Goal: Information Seeking & Learning: Check status

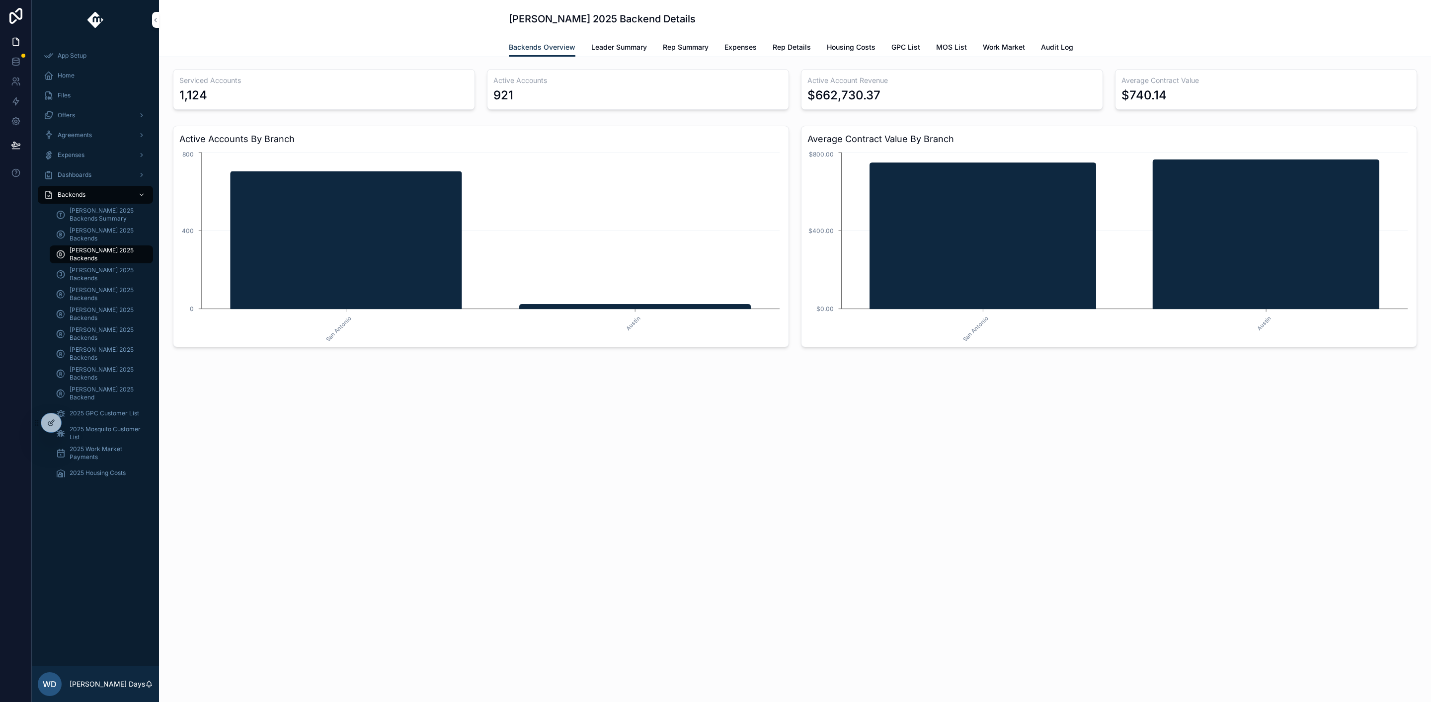
click at [86, 213] on span "[PERSON_NAME] 2025 Backends Summary" at bounding box center [107, 215] width 74 height 16
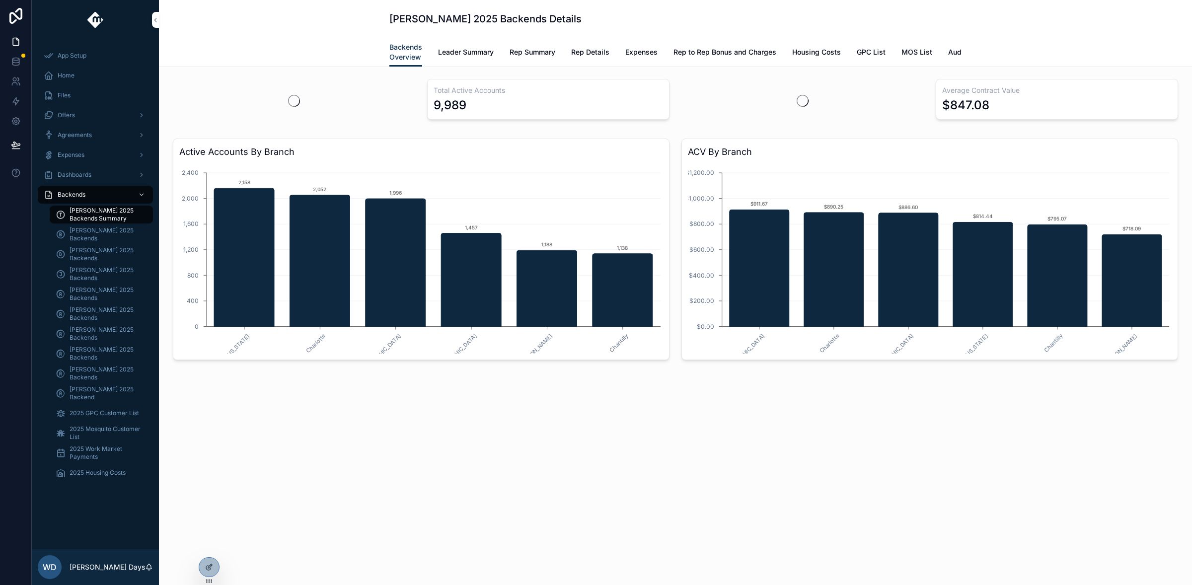
click at [539, 50] on span "Rep Summary" at bounding box center [533, 52] width 46 height 10
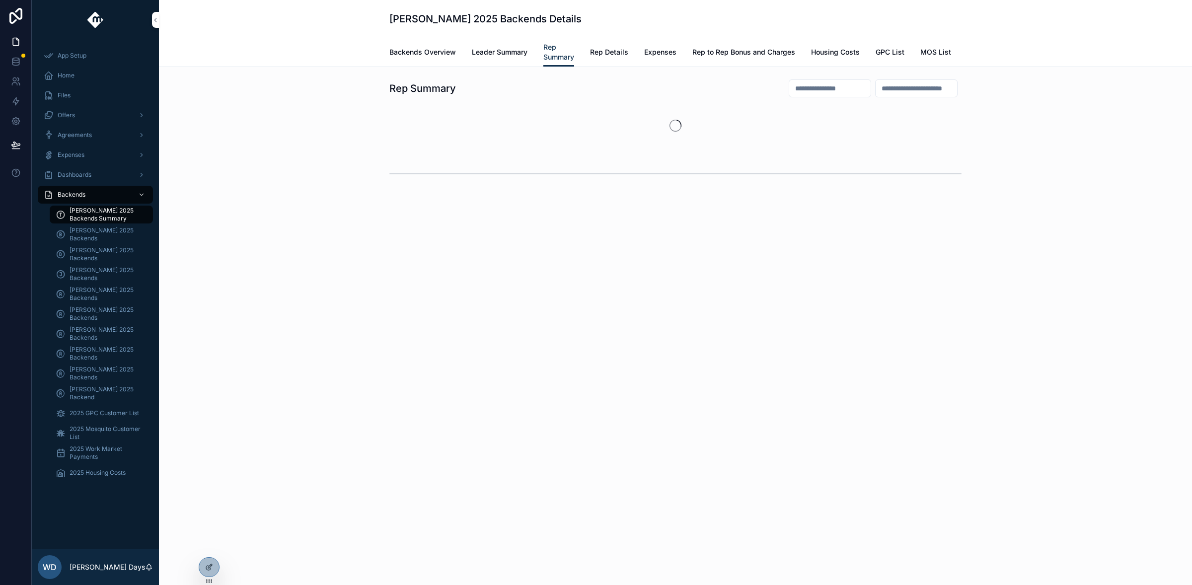
click at [789, 95] on input "scrollable content" at bounding box center [829, 88] width 81 height 14
type input "******"
click at [253, 31] on div "Tanner Boren 2025 Backends Details Rep Summary Backends Overview Leader Summary…" at bounding box center [675, 33] width 1033 height 67
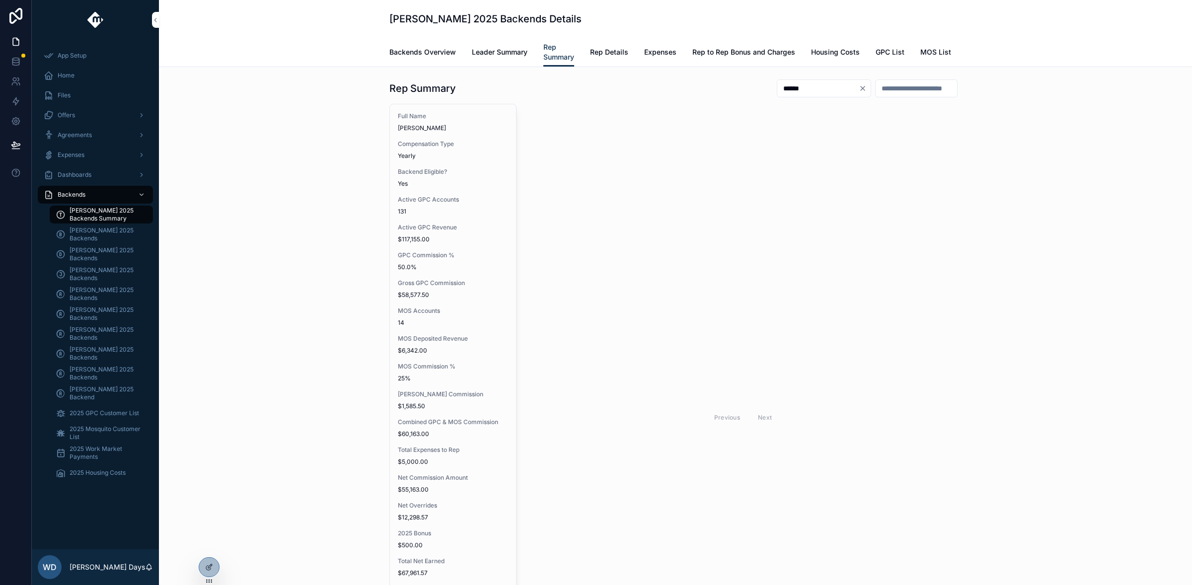
click at [442, 256] on div "Full Name Ezekiel Smouse Compensation Type Yearly Backend Eligible? Yes Active …" at bounding box center [453, 414] width 126 height 620
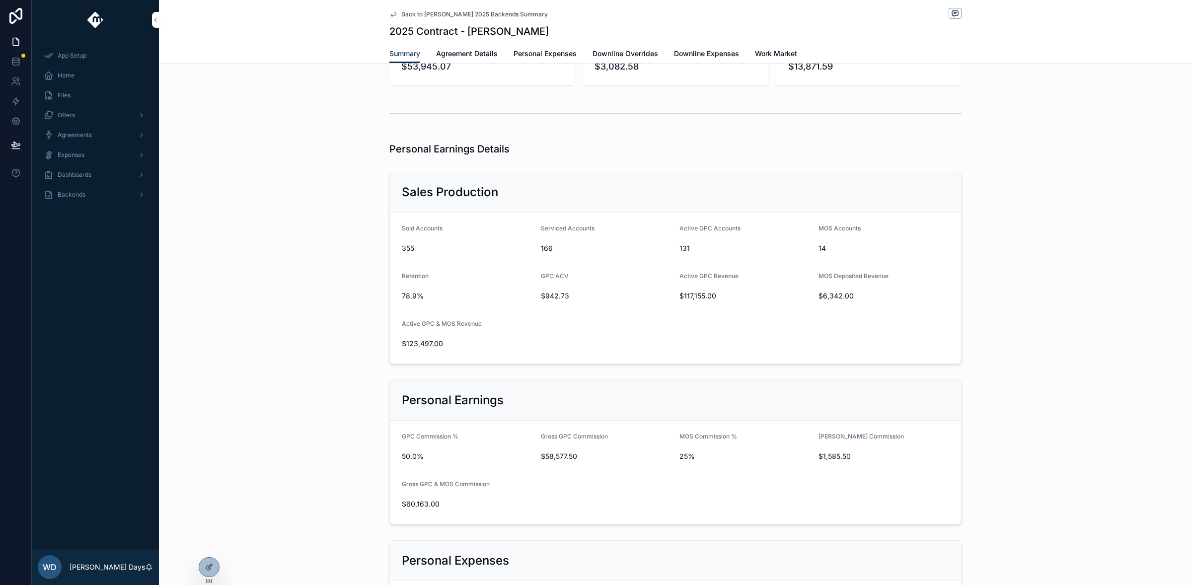
scroll to position [79, 0]
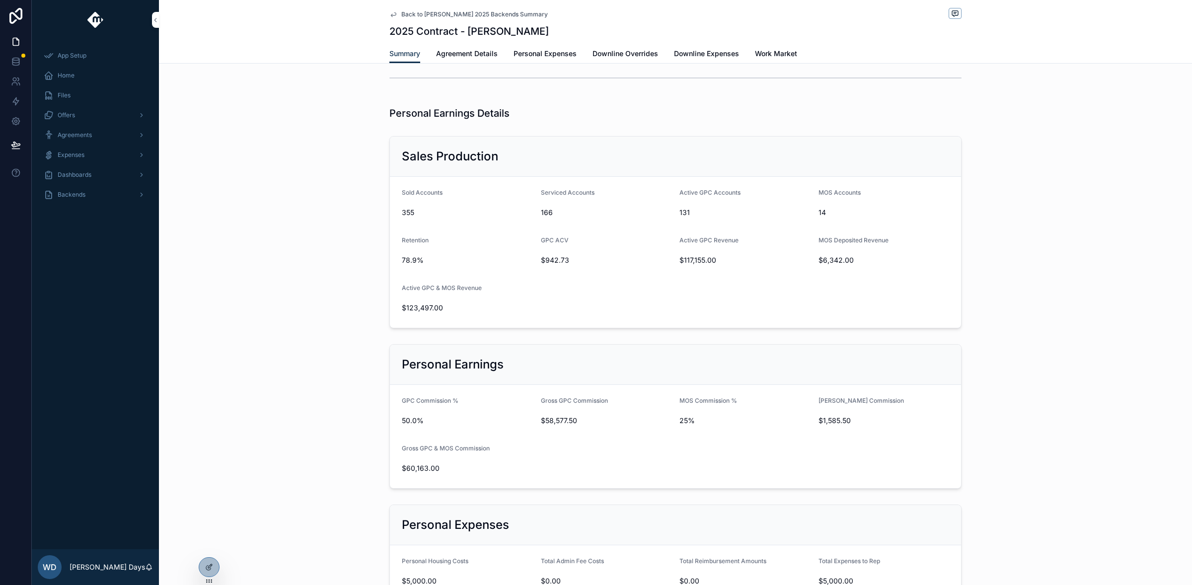
click at [291, 117] on div "Personal Earnings Details" at bounding box center [675, 113] width 1033 height 22
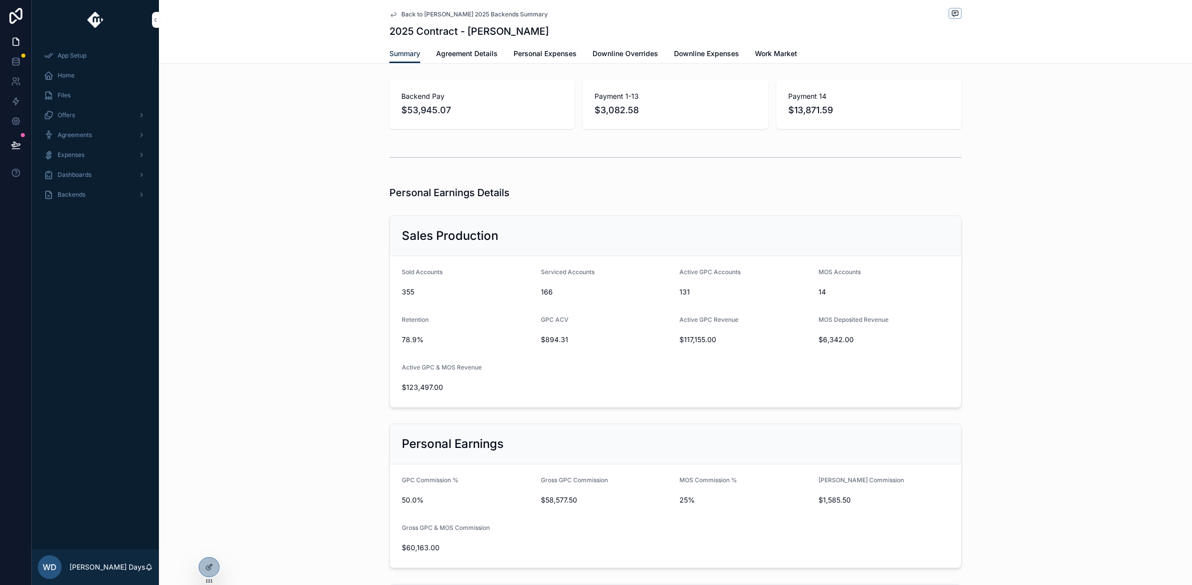
click at [263, 261] on div "Sales Production Sold Accounts 355 Serviced Accounts 166 Active GPC Accounts 13…" at bounding box center [675, 312] width 1033 height 200
click at [641, 55] on span "Downline Overrides" at bounding box center [626, 54] width 66 height 10
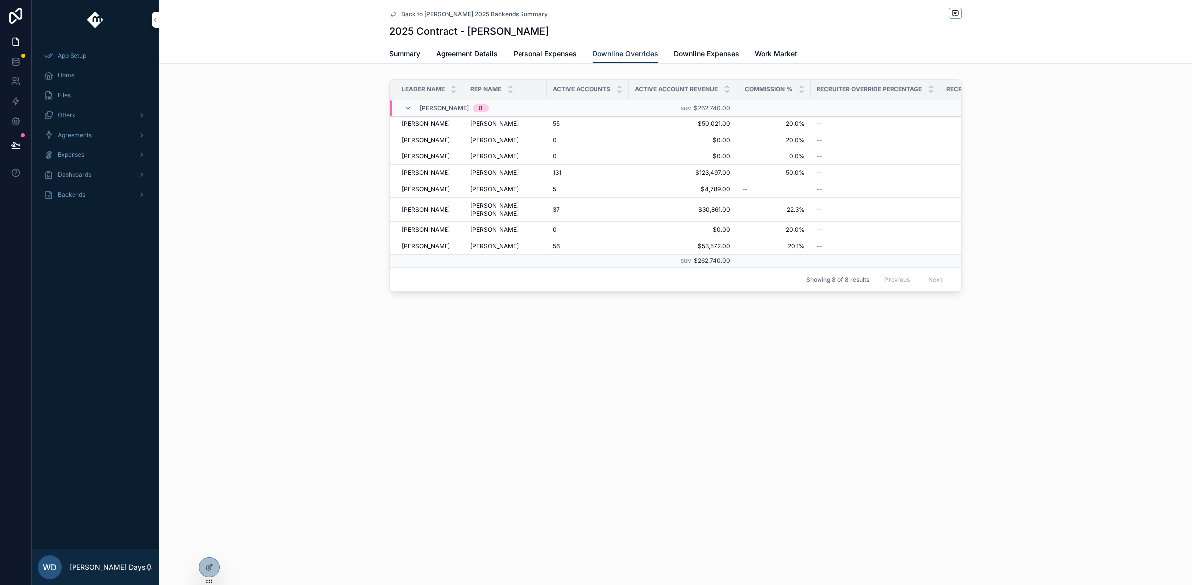
click at [208, 546] on div "Back to Tanner Boren 2025 Backends Summary 2025 Contract - Ezekiel Smouse Downl…" at bounding box center [675, 292] width 1033 height 585
click at [209, 568] on icon at bounding box center [209, 567] width 8 height 8
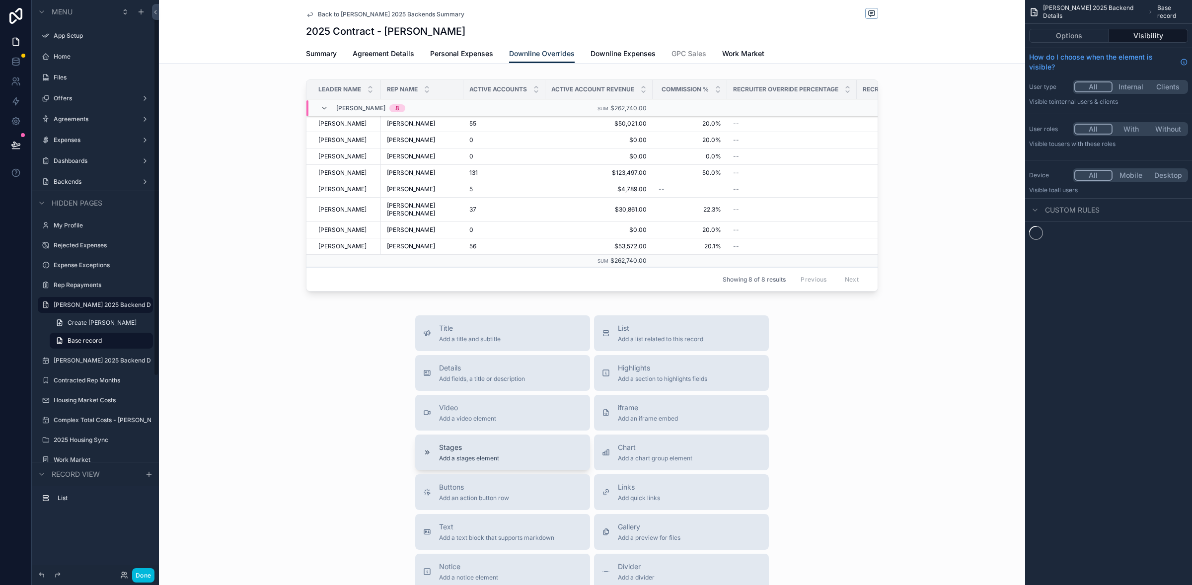
scroll to position [8, 0]
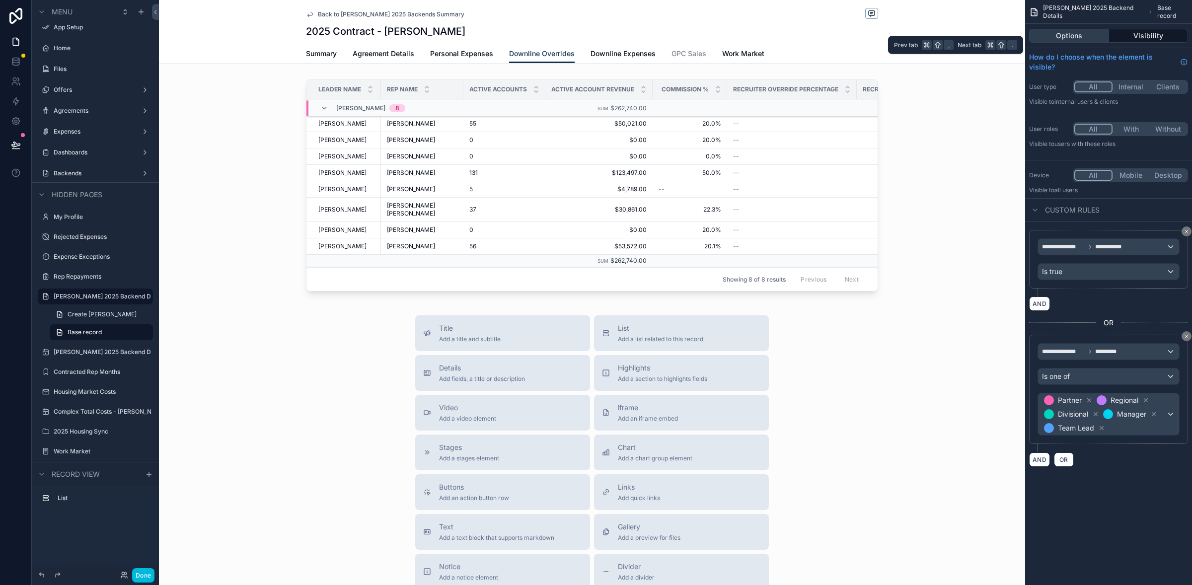
click at [1081, 35] on button "Options" at bounding box center [1069, 36] width 80 height 14
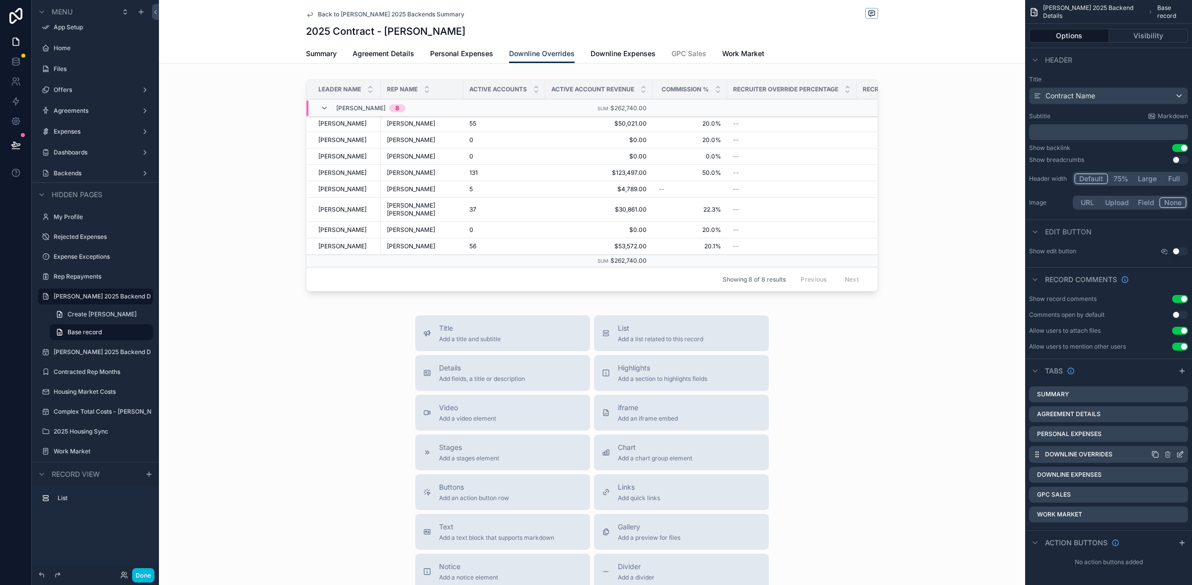
click at [1184, 456] on icon "scrollable content" at bounding box center [1180, 455] width 8 height 8
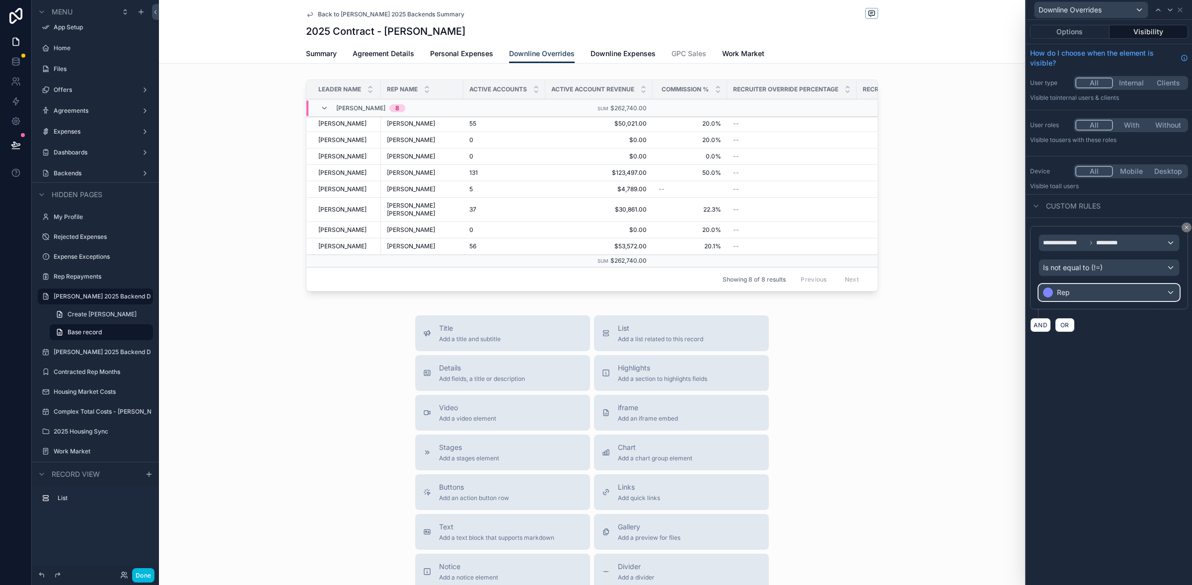
click at [1143, 298] on div "Rep" at bounding box center [1109, 293] width 140 height 16
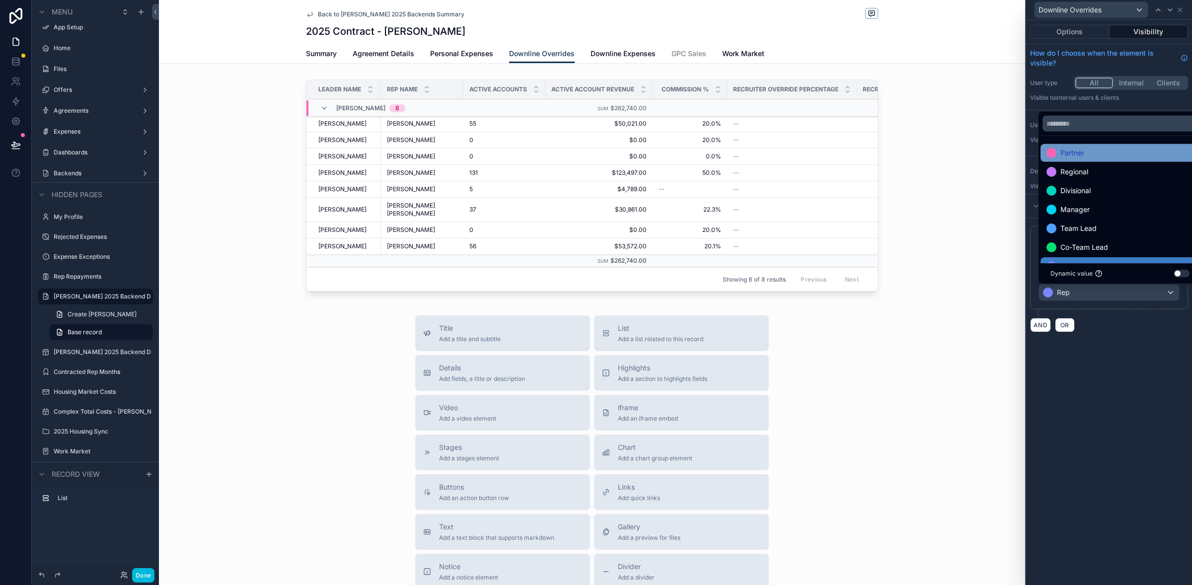
click at [1110, 156] on div "Partner" at bounding box center [1120, 153] width 147 height 12
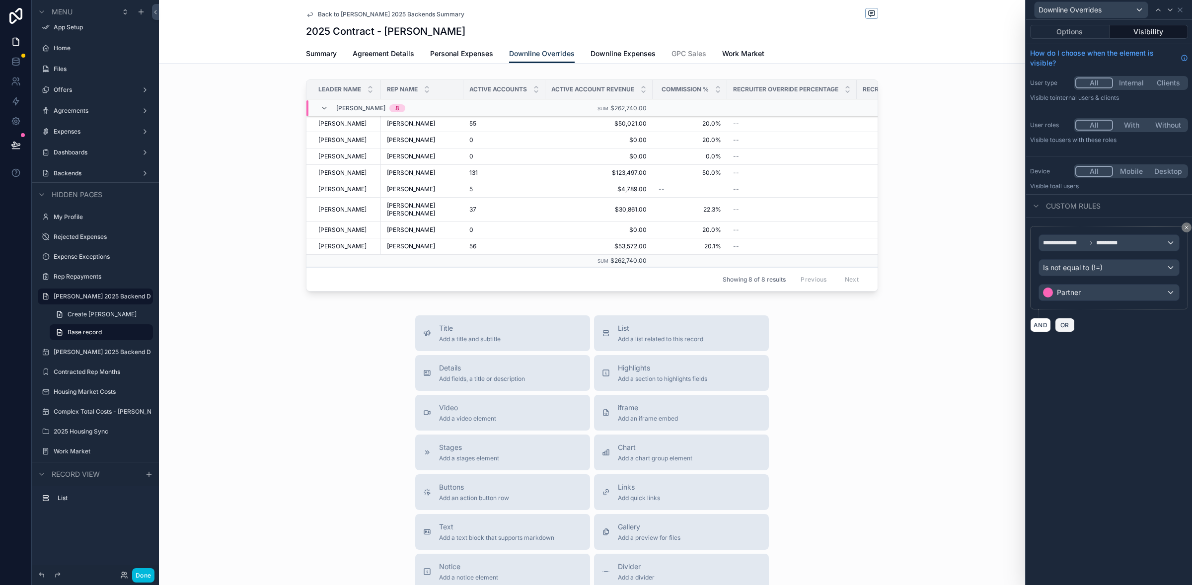
click at [1070, 326] on div "**********" at bounding box center [1109, 279] width 166 height 122
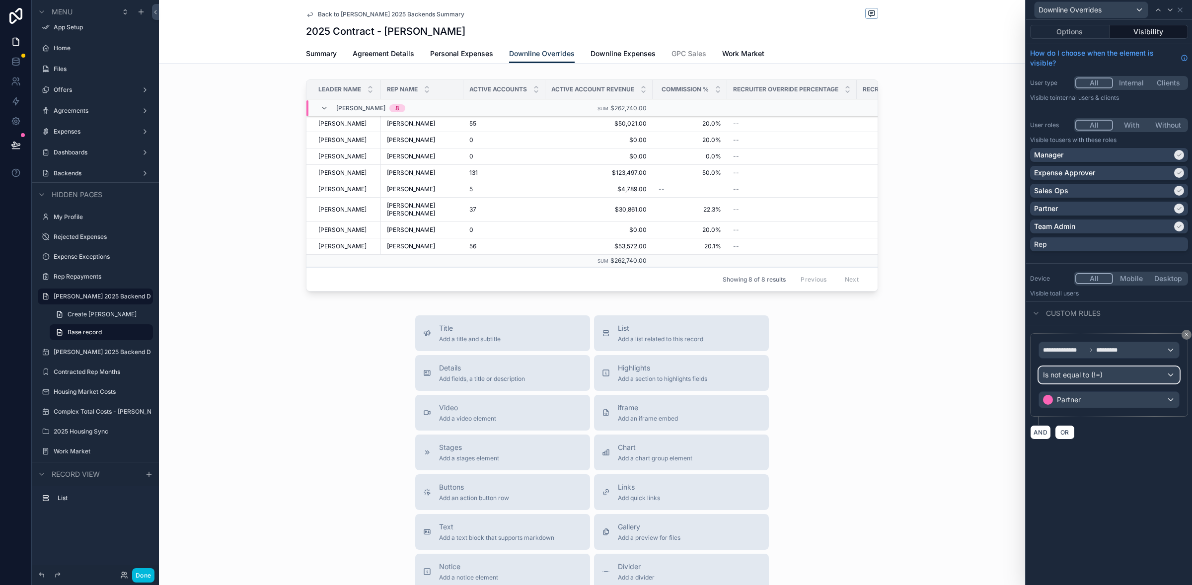
click at [1108, 375] on div "Is not equal to (!=)" at bounding box center [1109, 375] width 140 height 16
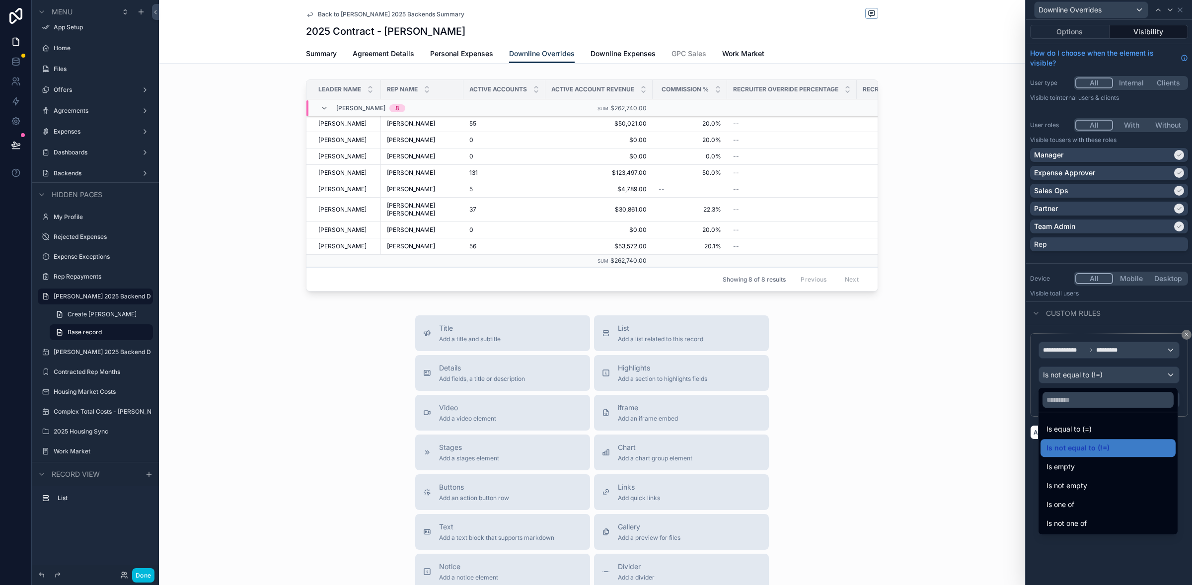
click at [1088, 314] on div at bounding box center [1109, 292] width 166 height 585
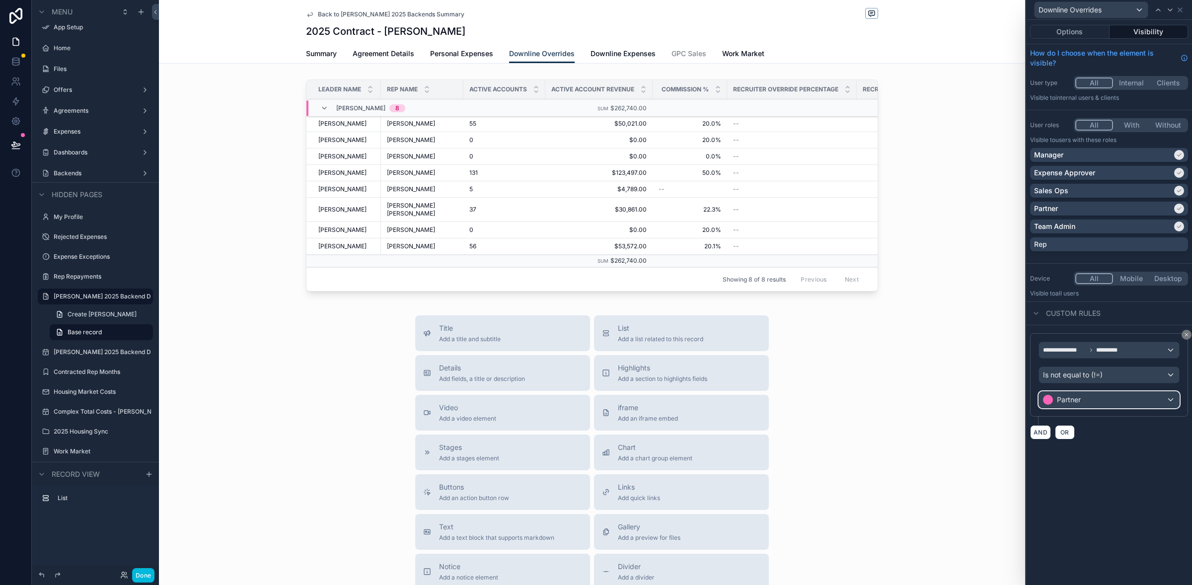
click at [1115, 396] on div "Partner" at bounding box center [1109, 400] width 140 height 16
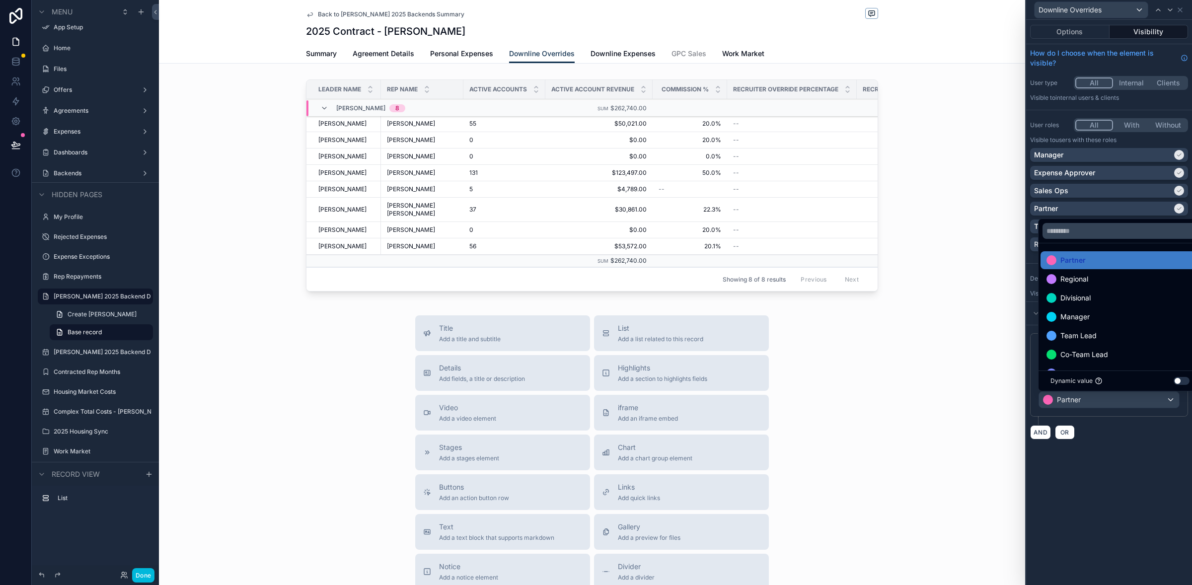
click at [1124, 464] on div at bounding box center [1109, 292] width 166 height 585
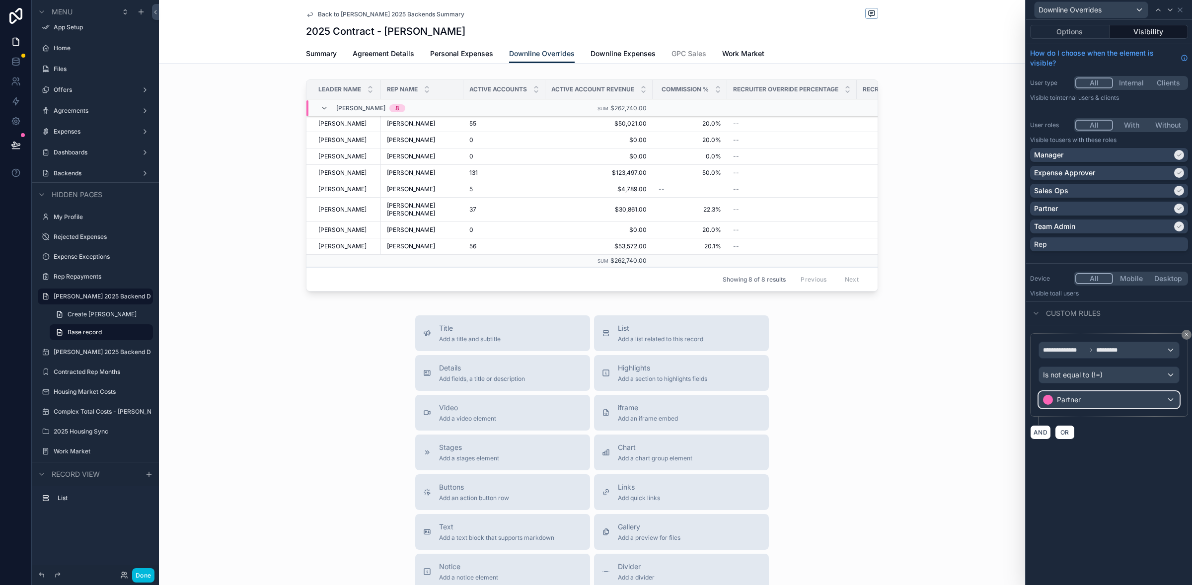
click at [1148, 400] on div "Partner" at bounding box center [1109, 400] width 140 height 16
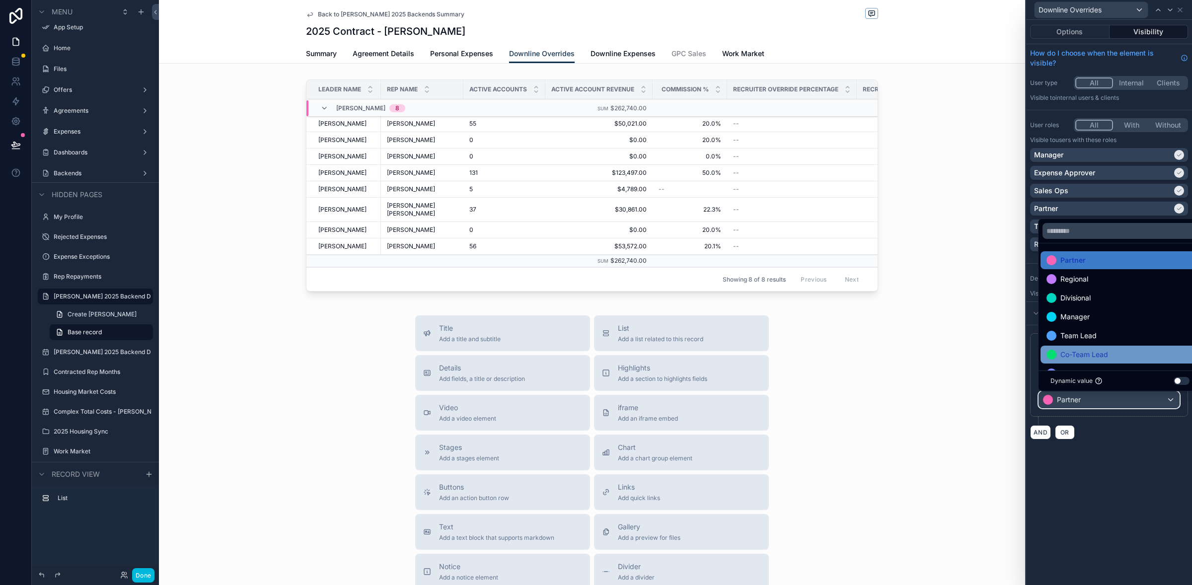
scroll to position [20, 0]
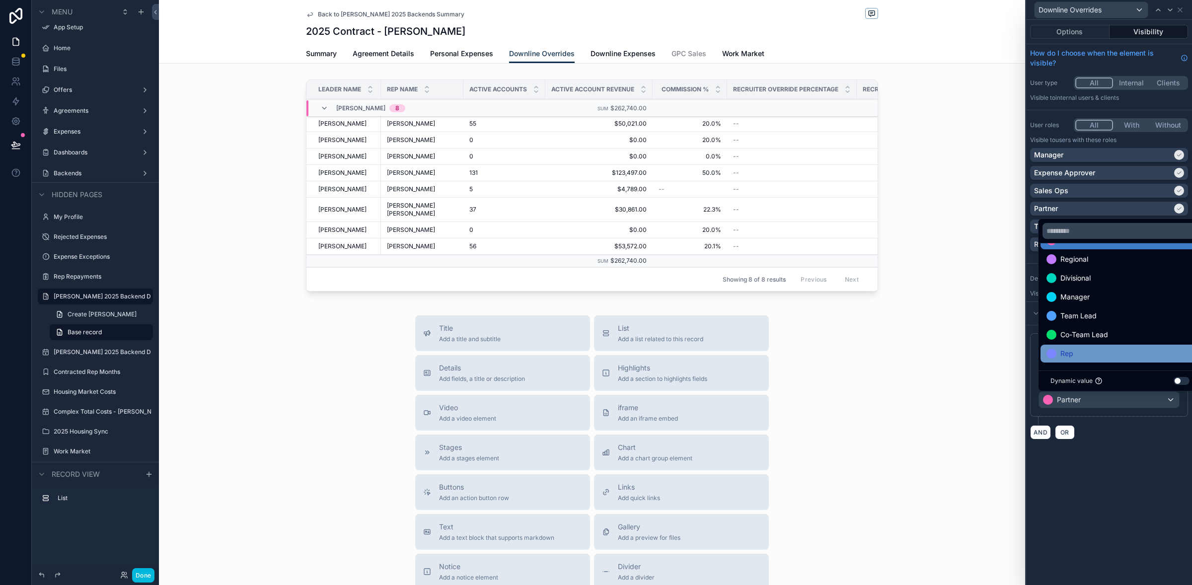
click at [1127, 347] on div "Rep" at bounding box center [1120, 354] width 159 height 18
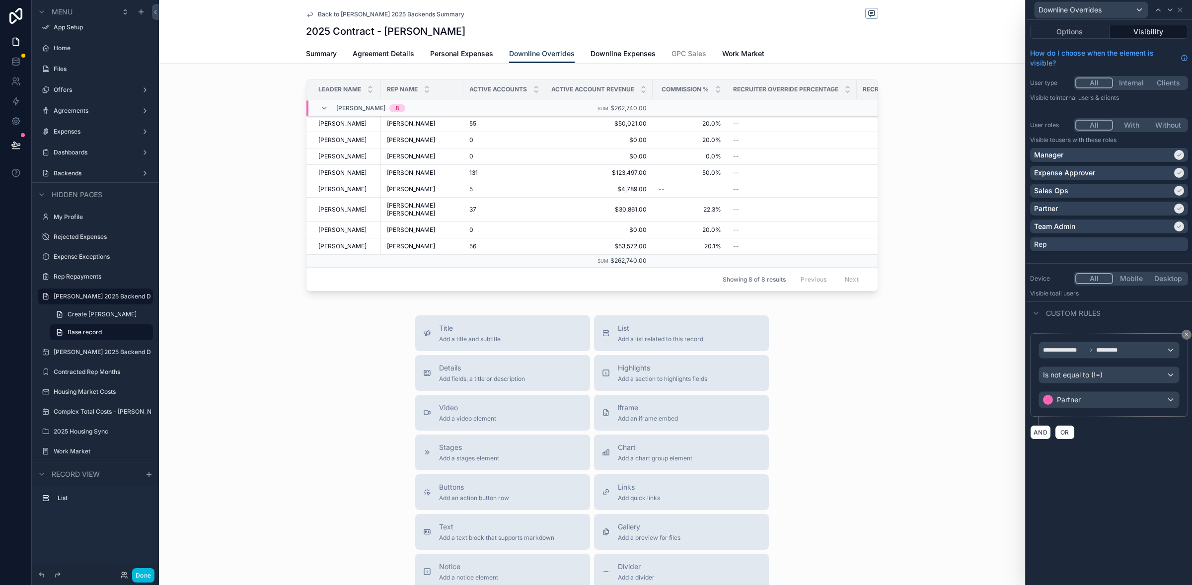
click at [1127, 460] on div "**********" at bounding box center [1109, 302] width 166 height 565
click at [1065, 436] on span "OR" at bounding box center [1065, 432] width 13 height 7
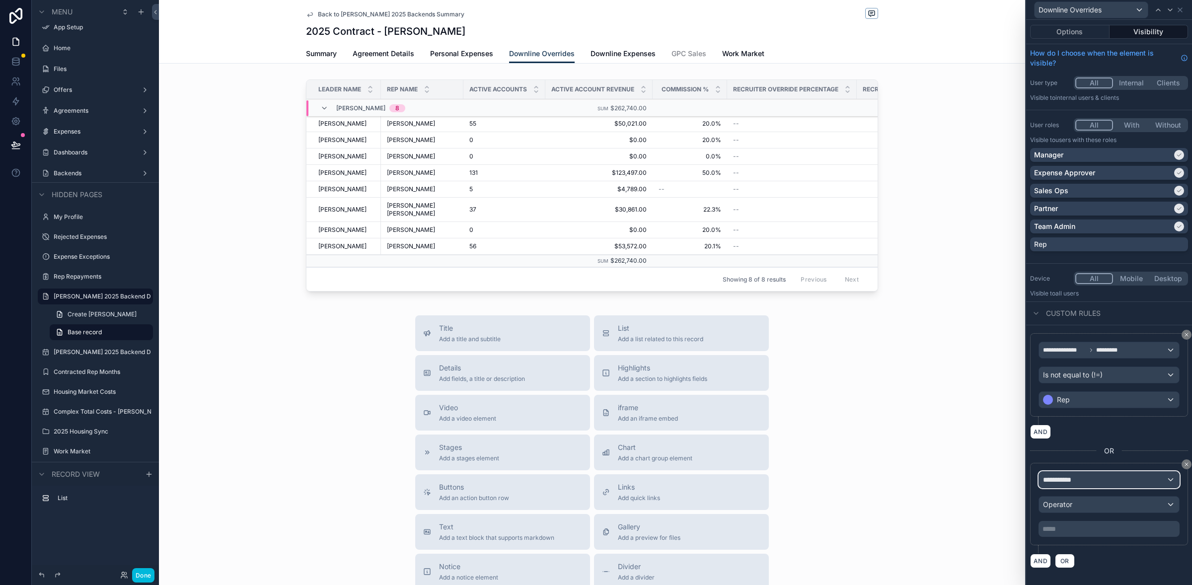
click at [1085, 485] on div "**********" at bounding box center [1109, 480] width 140 height 16
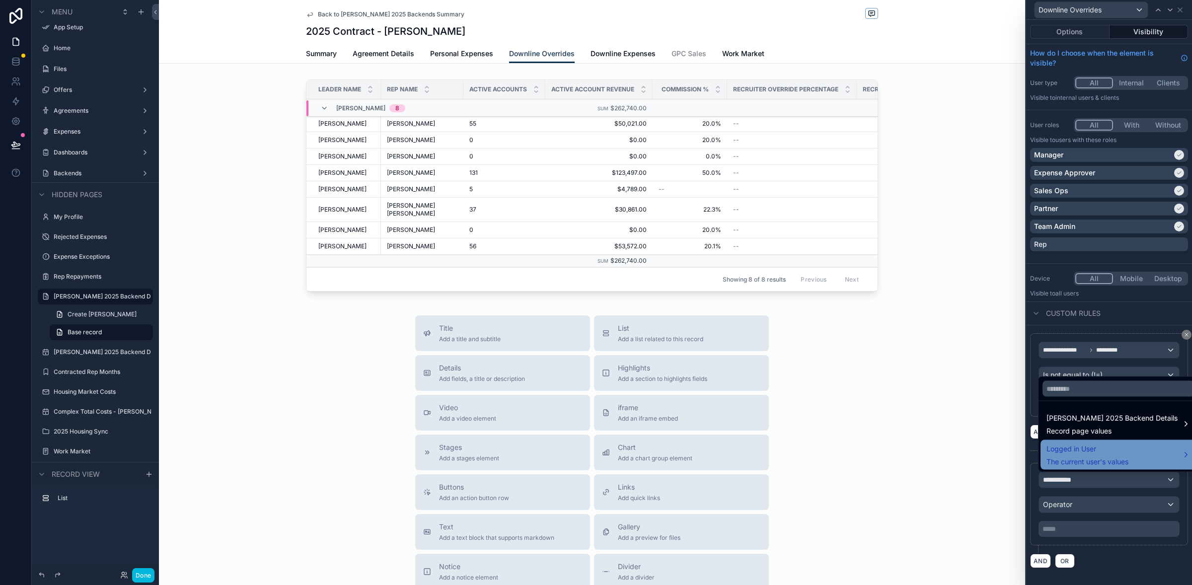
click at [1109, 450] on span "Logged in User" at bounding box center [1088, 449] width 82 height 12
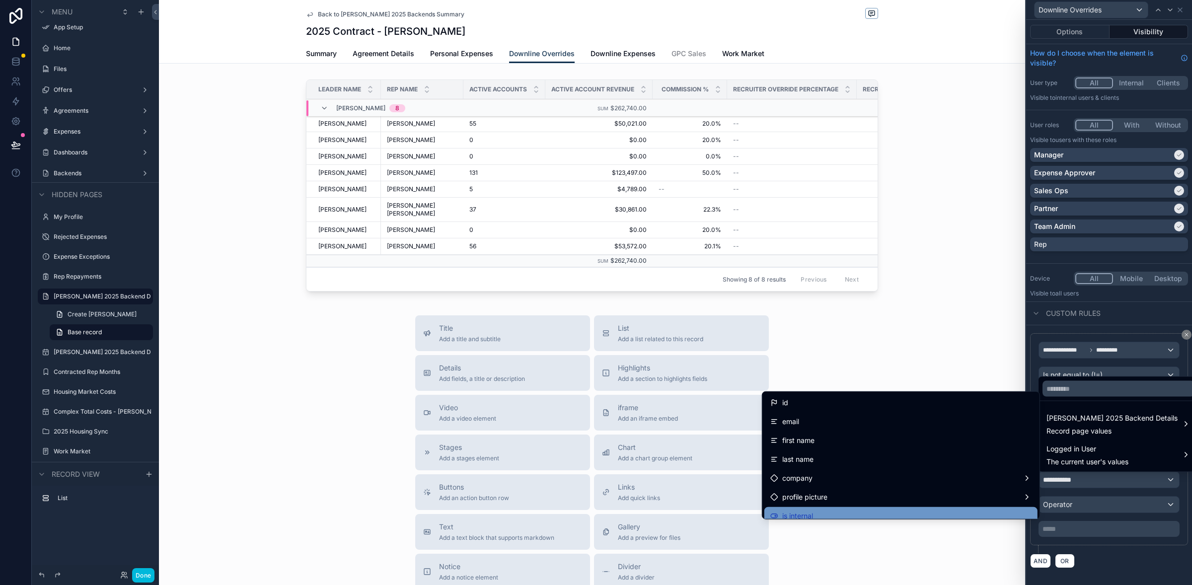
click at [942, 511] on div "is internal" at bounding box center [900, 516] width 261 height 12
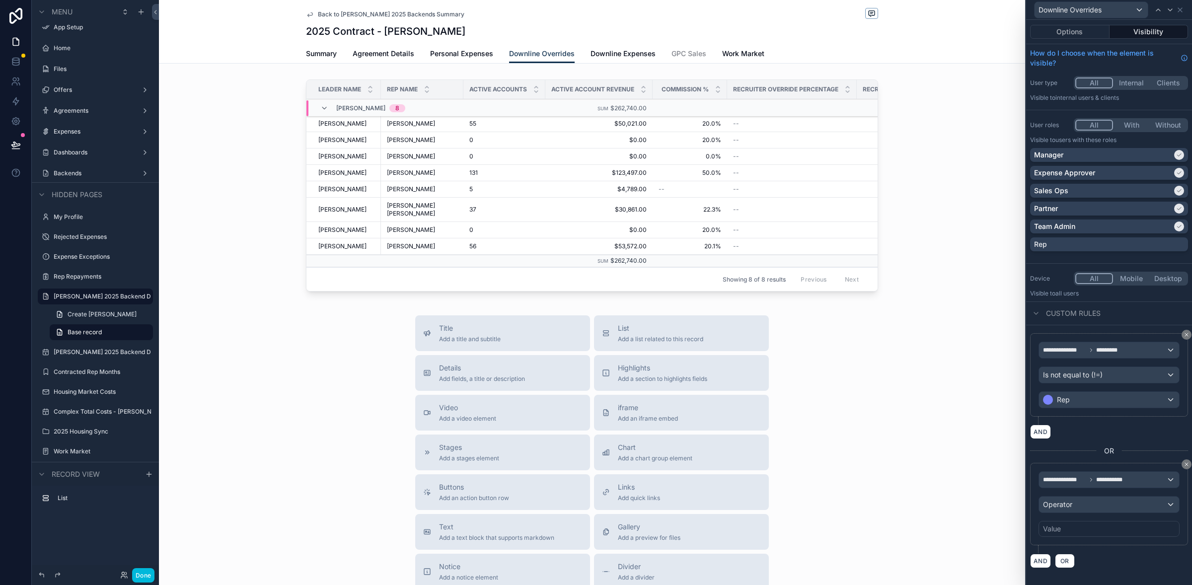
click at [1130, 559] on div "AND OR" at bounding box center [1109, 560] width 158 height 15
click at [1133, 502] on div "Operator" at bounding box center [1109, 505] width 140 height 16
click at [1075, 470] on div "Is true" at bounding box center [1108, 467] width 123 height 12
click at [1066, 541] on span "OR" at bounding box center [1065, 537] width 13 height 7
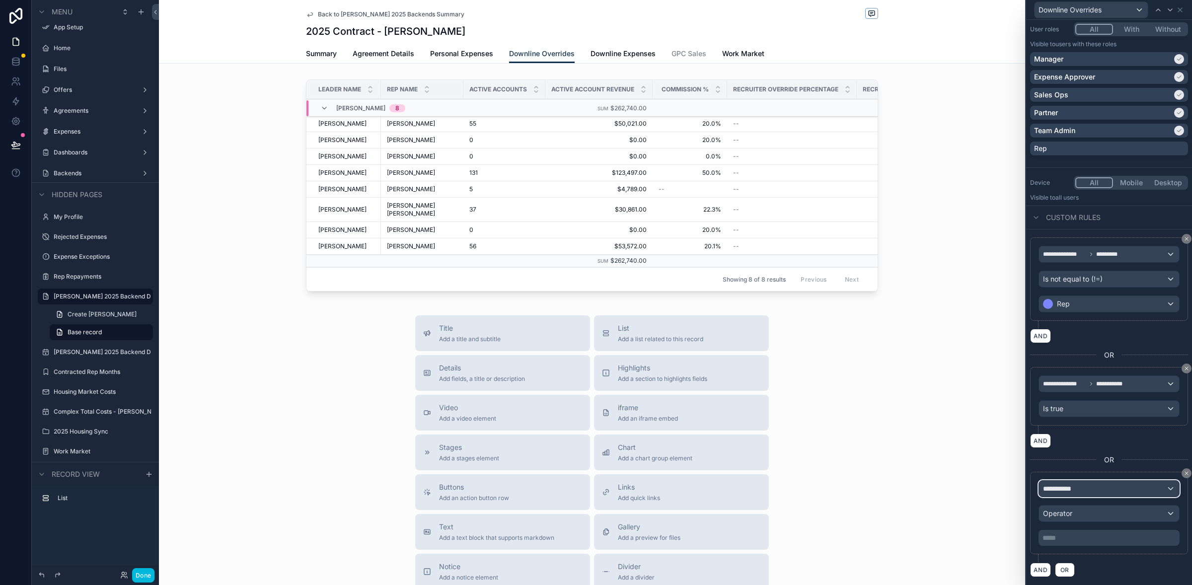
click at [1110, 489] on div "**********" at bounding box center [1109, 489] width 140 height 16
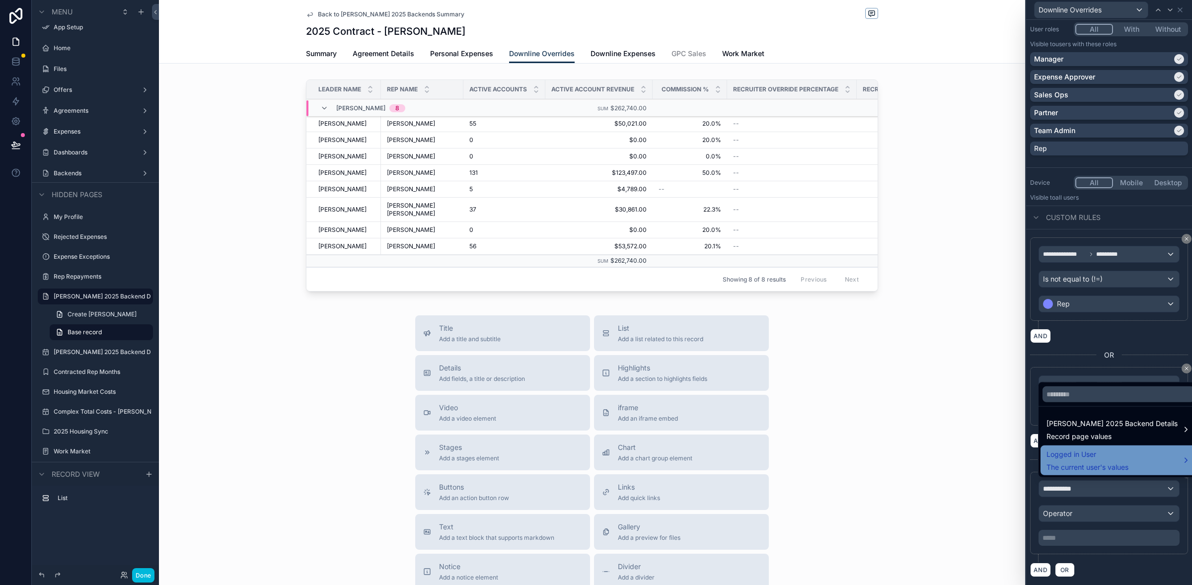
click at [1109, 451] on span "Logged in User" at bounding box center [1088, 455] width 82 height 12
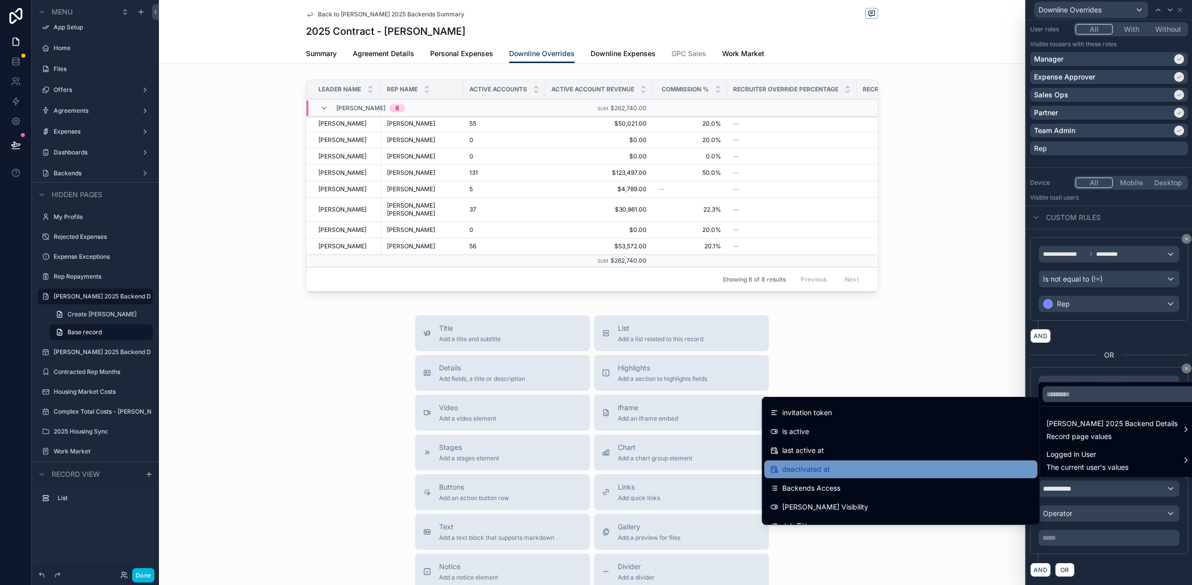
scroll to position [219, 0]
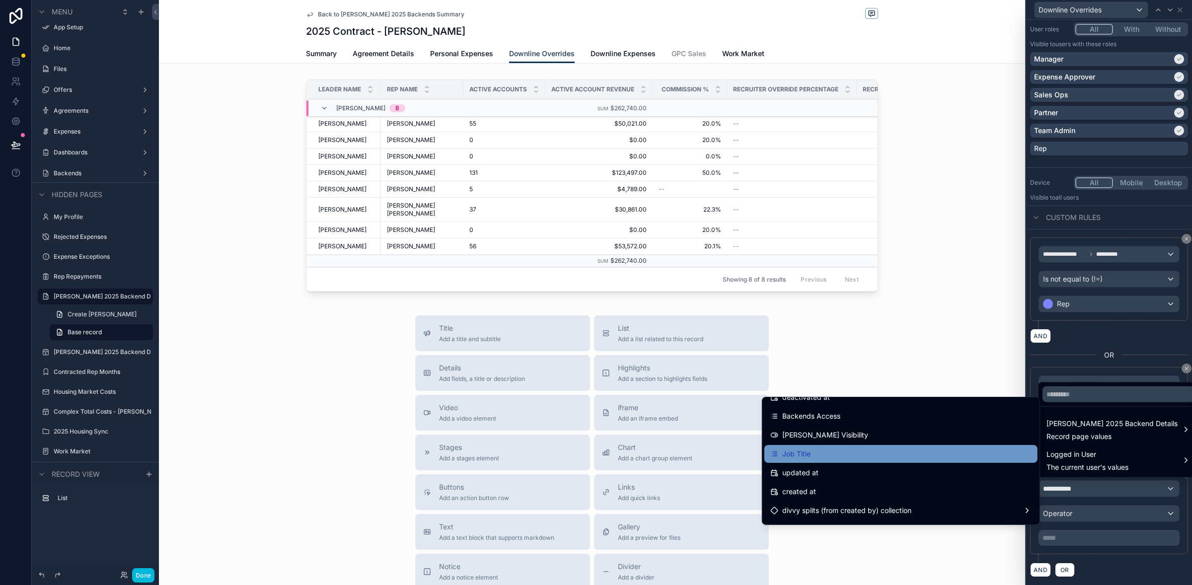
click at [963, 455] on div "Job Title" at bounding box center [900, 454] width 261 height 12
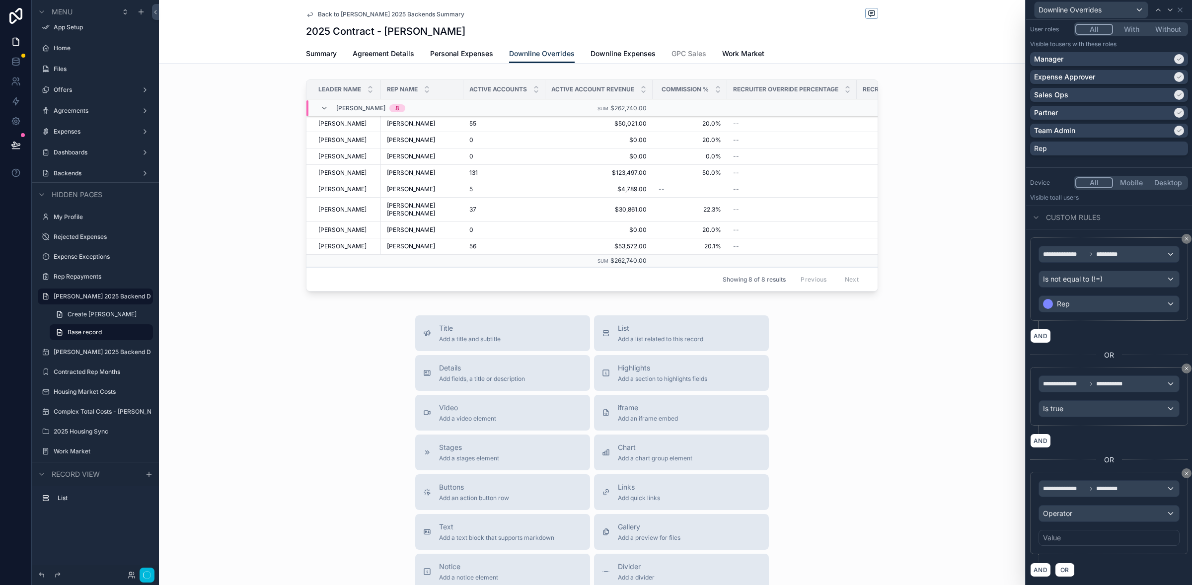
scroll to position [96, 0]
click at [1081, 520] on div "Operator" at bounding box center [1109, 514] width 140 height 16
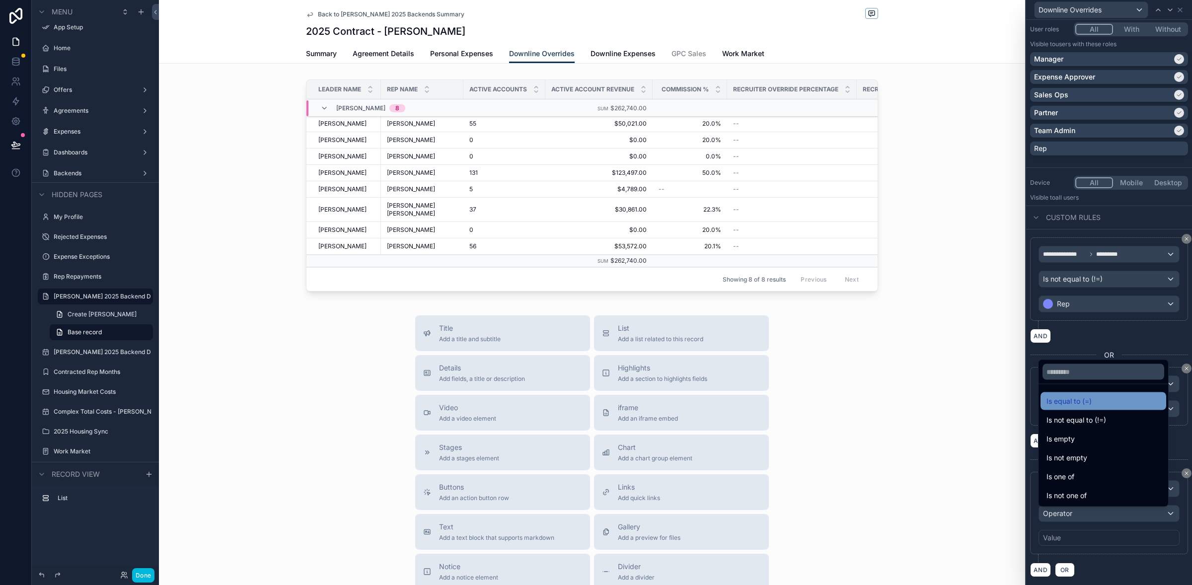
click at [1099, 404] on div "Is equal to (=)" at bounding box center [1104, 401] width 114 height 12
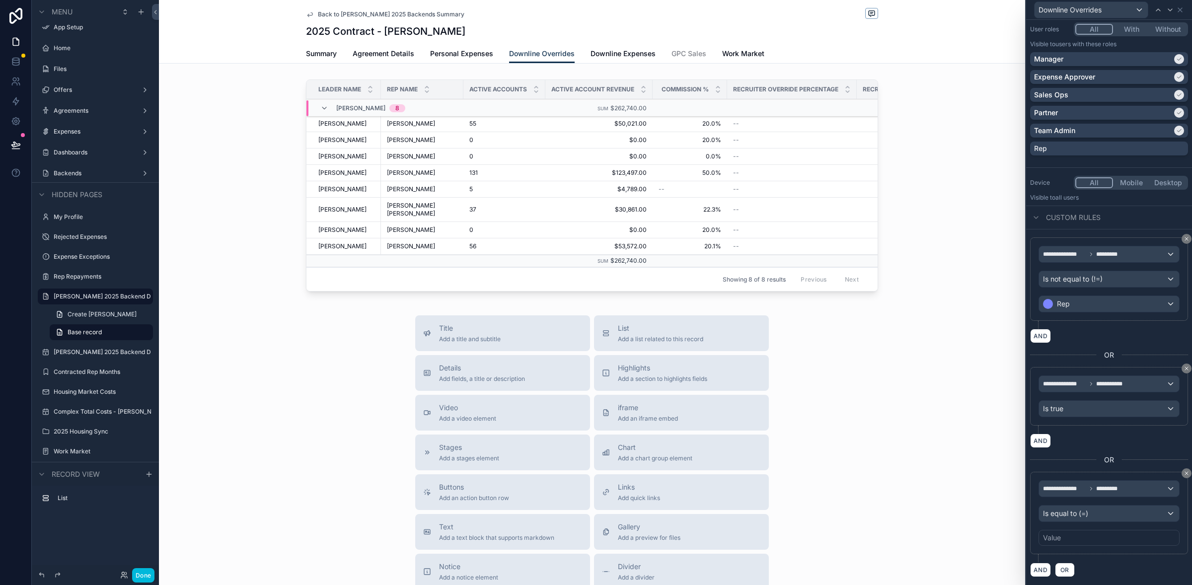
click at [1107, 540] on div "Value" at bounding box center [1109, 538] width 141 height 16
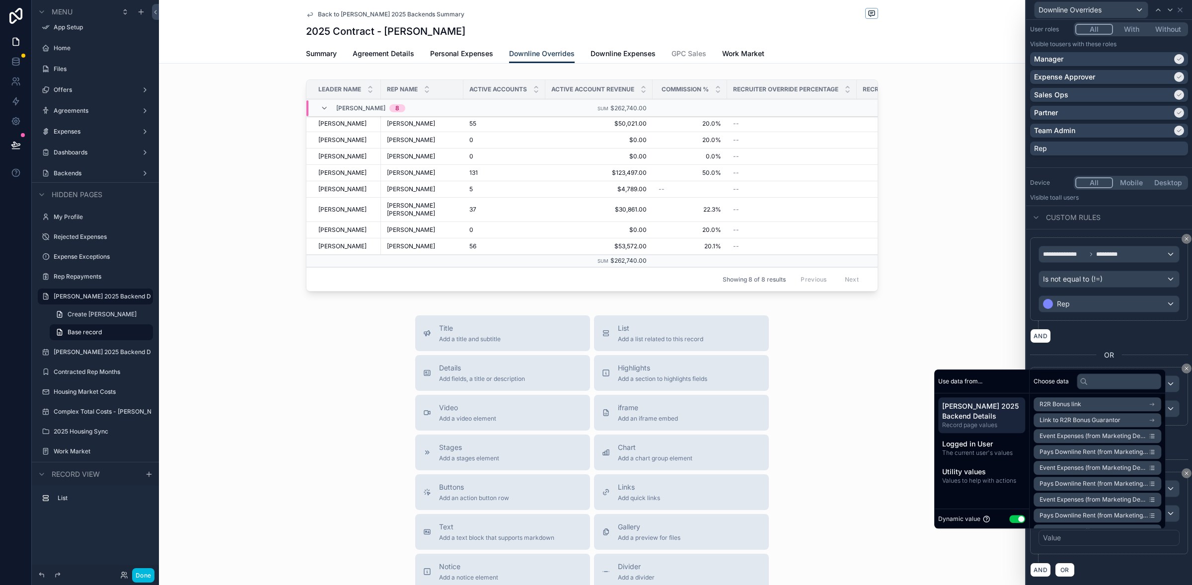
click at [1009, 517] on button "Use setting" at bounding box center [1017, 519] width 16 height 8
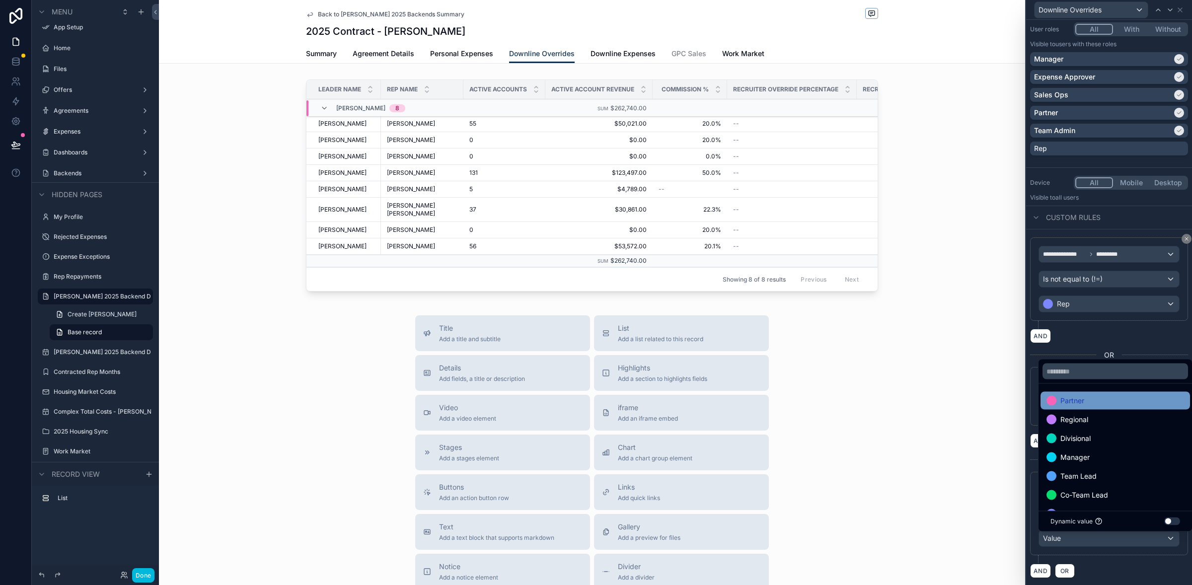
click at [1077, 400] on span "Partner" at bounding box center [1073, 401] width 24 height 12
drag, startPoint x: 1118, startPoint y: 573, endPoint x: 1107, endPoint y: 571, distance: 11.1
click at [1118, 573] on div "AND OR" at bounding box center [1109, 570] width 158 height 15
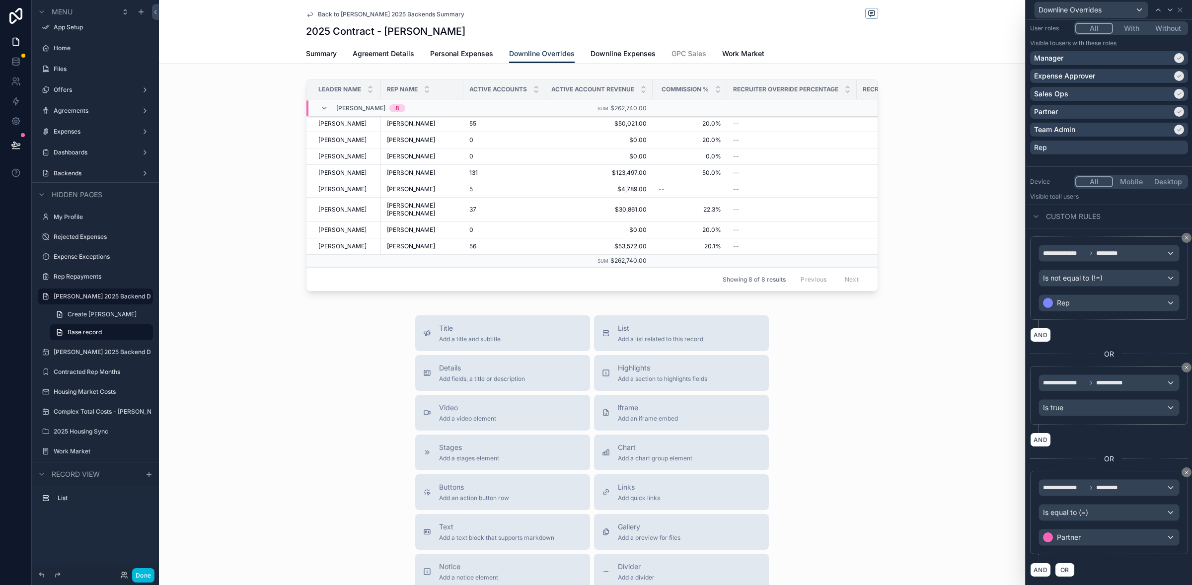
scroll to position [88, 0]
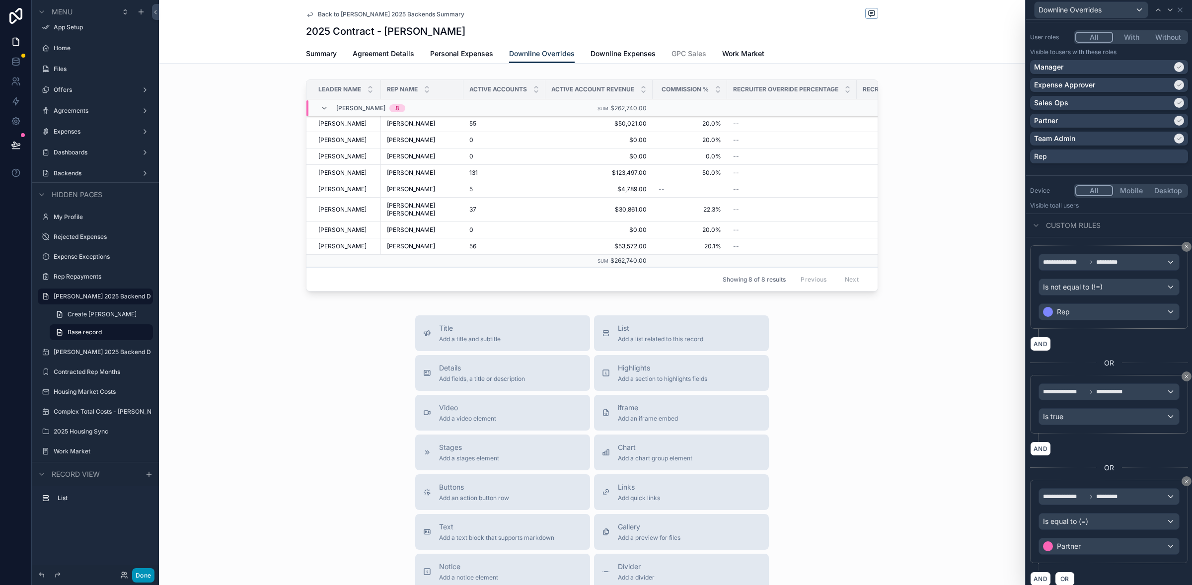
click at [149, 578] on button "Done" at bounding box center [143, 575] width 22 height 14
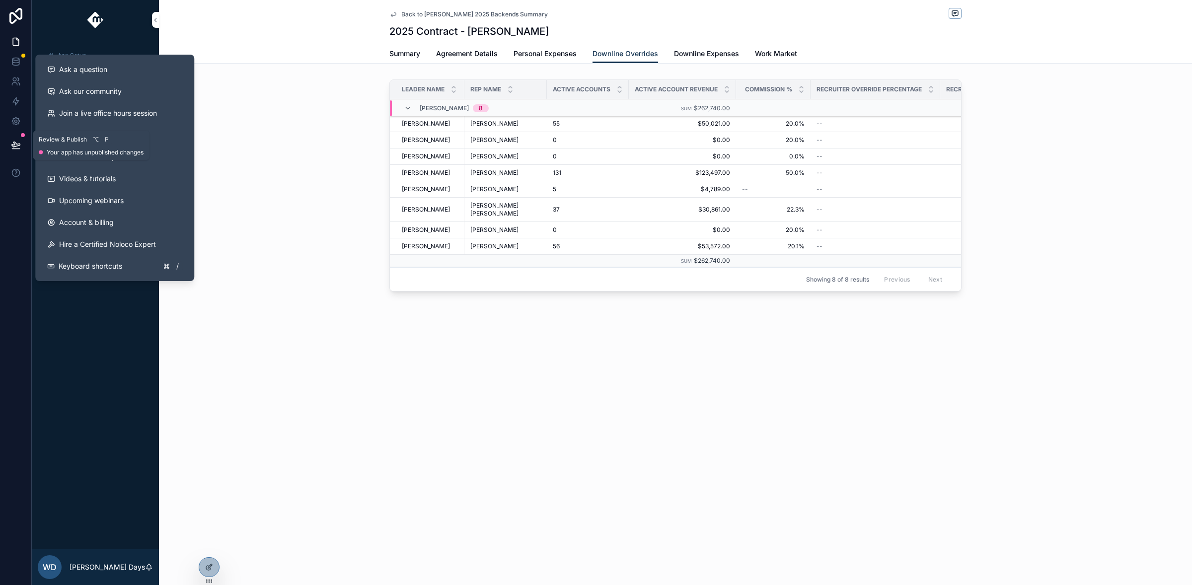
click at [14, 146] on icon at bounding box center [15, 144] width 8 height 5
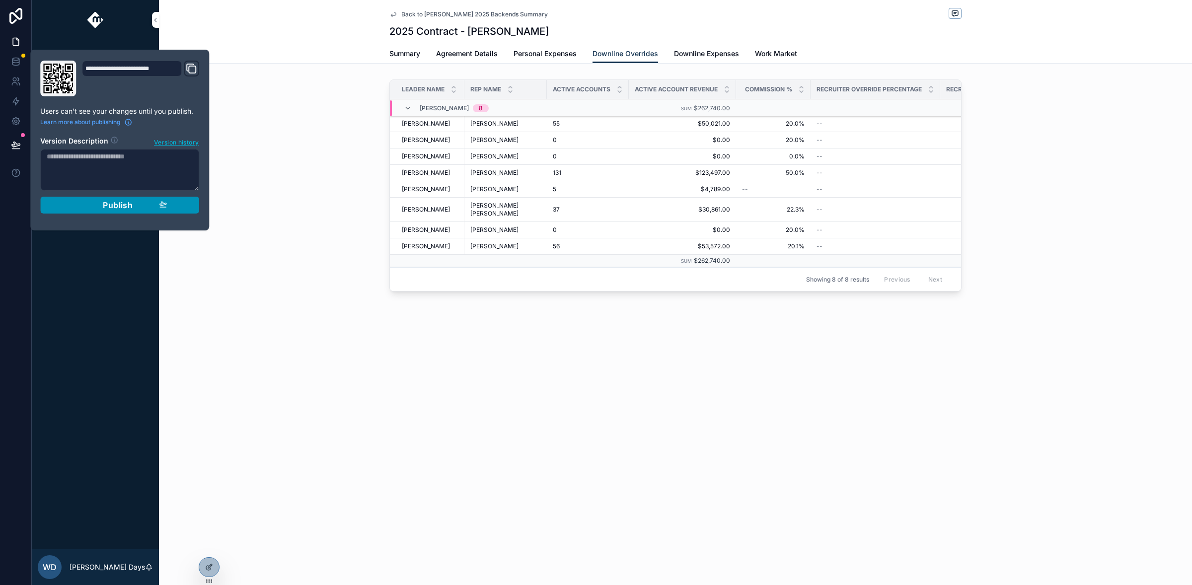
click at [87, 209] on div "Publish" at bounding box center [120, 205] width 94 height 10
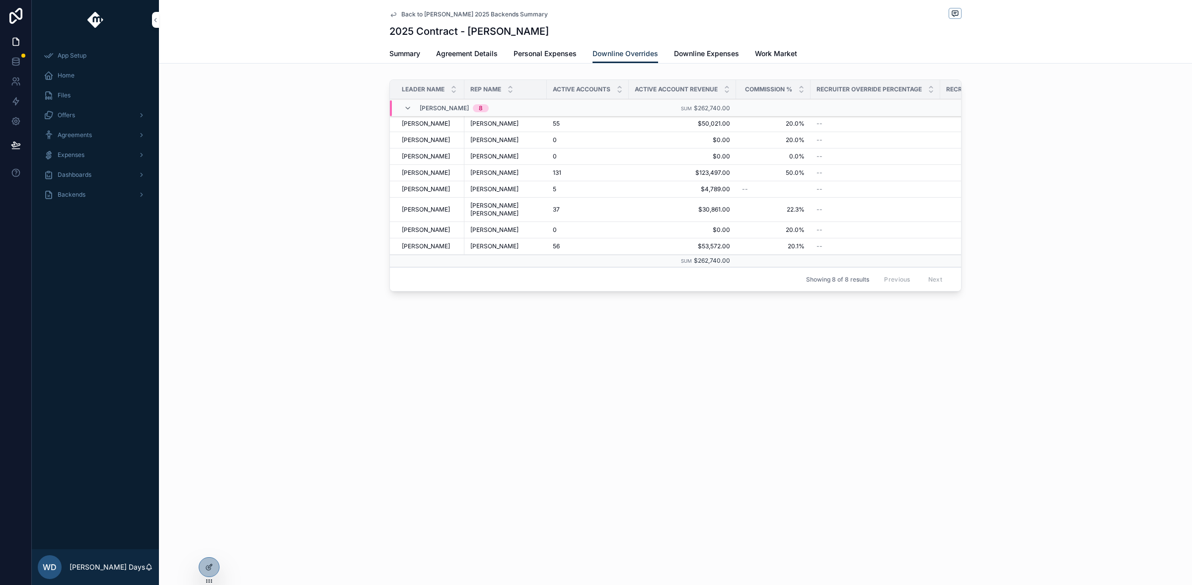
click at [325, 167] on div "Leader Name Rep Name Active Accounts Active Account Revenue Commission % Recrui…" at bounding box center [675, 188] width 1033 height 224
click at [415, 50] on span "Summary" at bounding box center [404, 54] width 31 height 10
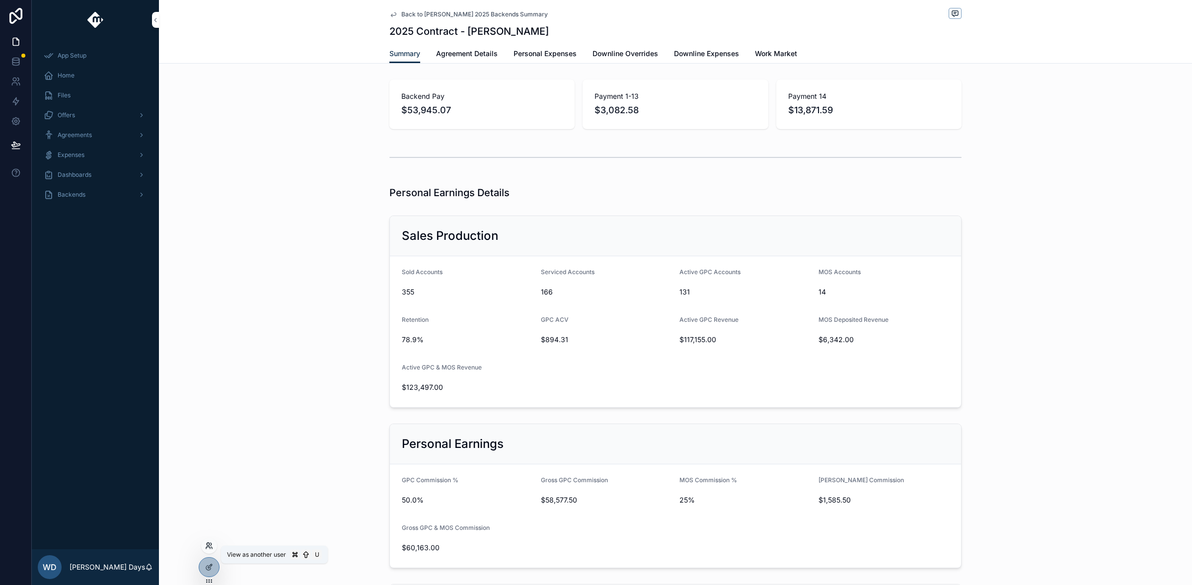
click at [211, 548] on icon at bounding box center [209, 546] width 8 height 8
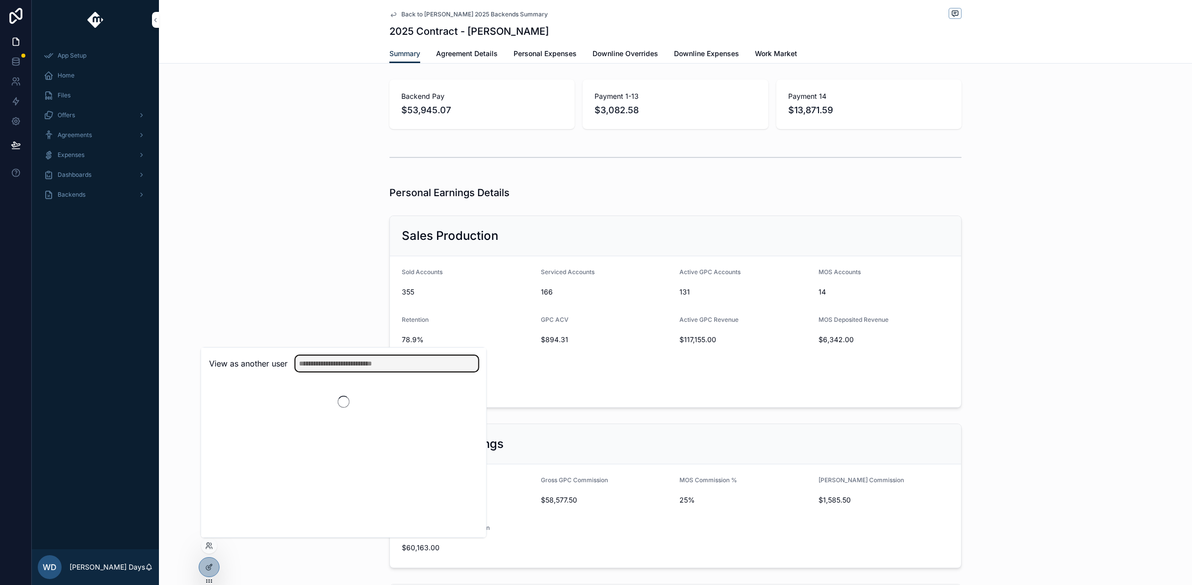
click at [344, 363] on input "text" at bounding box center [387, 364] width 183 height 16
type input "******"
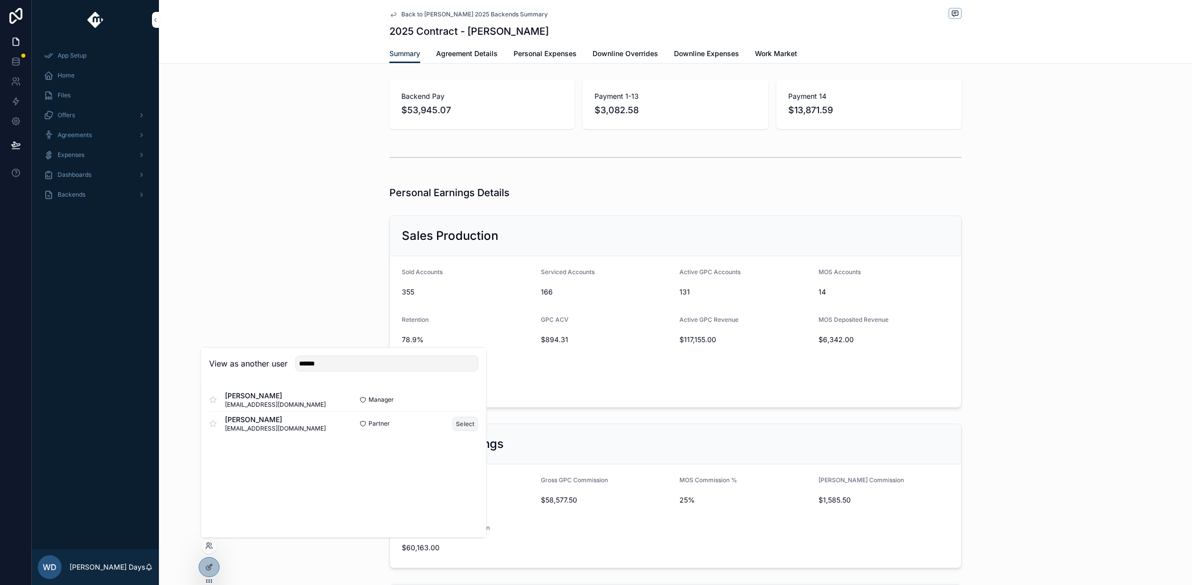
click at [465, 422] on button "Select" at bounding box center [466, 424] width 26 height 14
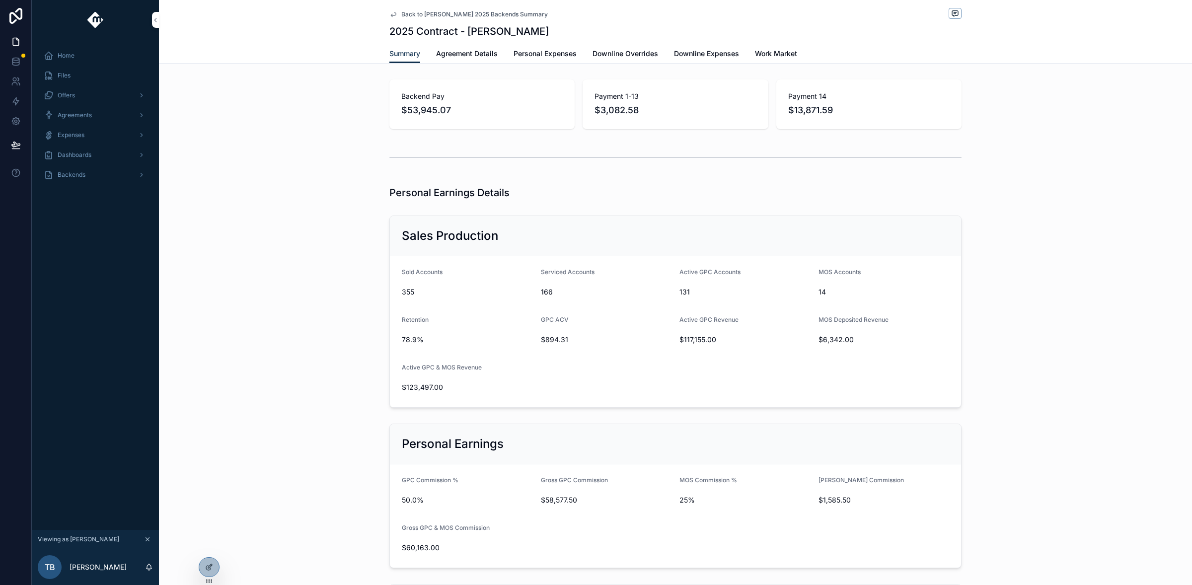
click at [621, 57] on span "Downline Overrides" at bounding box center [626, 54] width 66 height 10
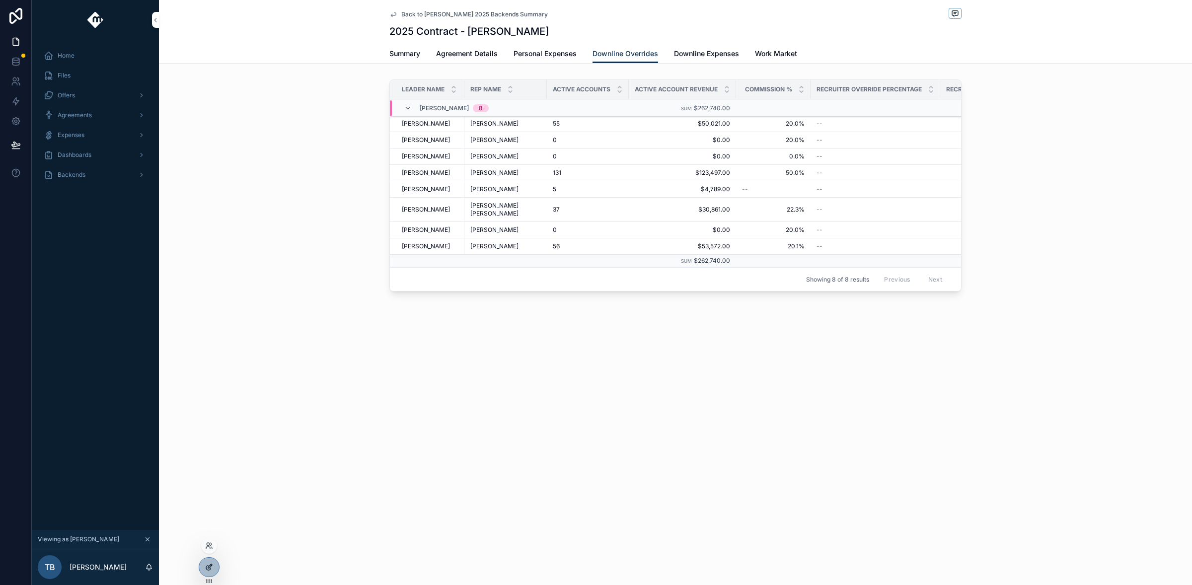
click at [213, 571] on div at bounding box center [209, 567] width 20 height 19
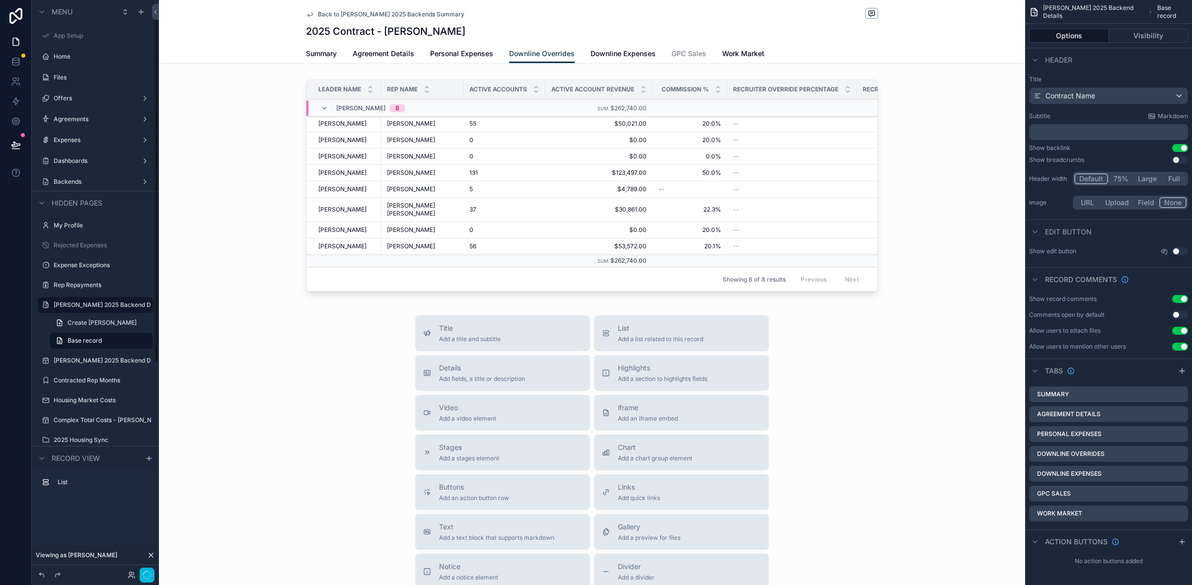
scroll to position [8, 0]
drag, startPoint x: 594, startPoint y: 292, endPoint x: 623, endPoint y: 291, distance: 29.3
click at [623, 291] on div "scrollable content" at bounding box center [592, 188] width 866 height 224
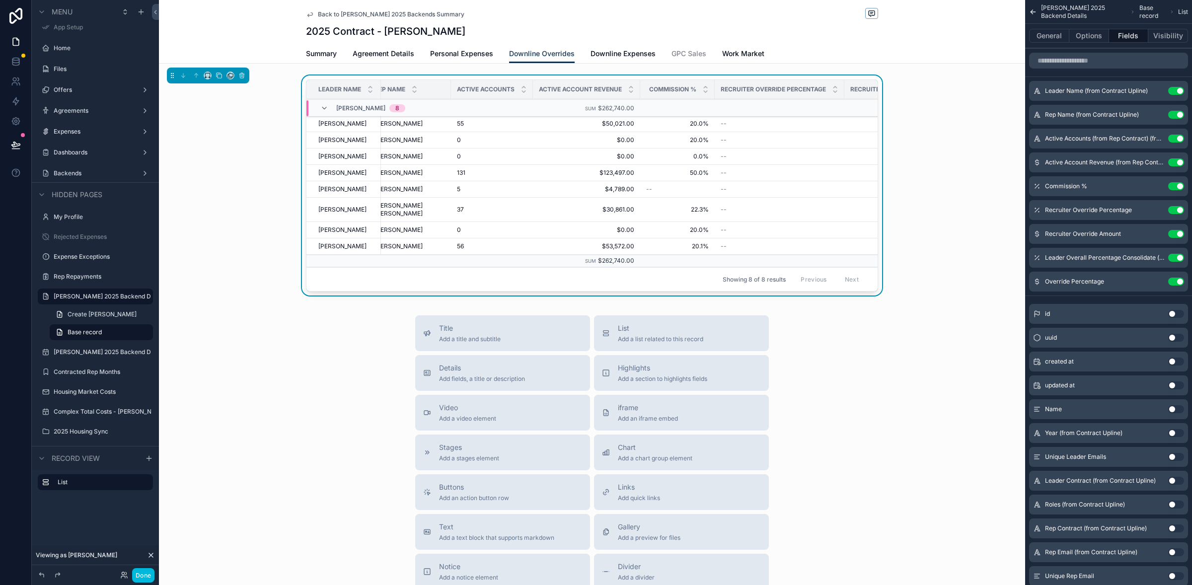
scroll to position [0, 0]
click at [448, 89] on div "Rep Name" at bounding box center [422, 89] width 82 height 19
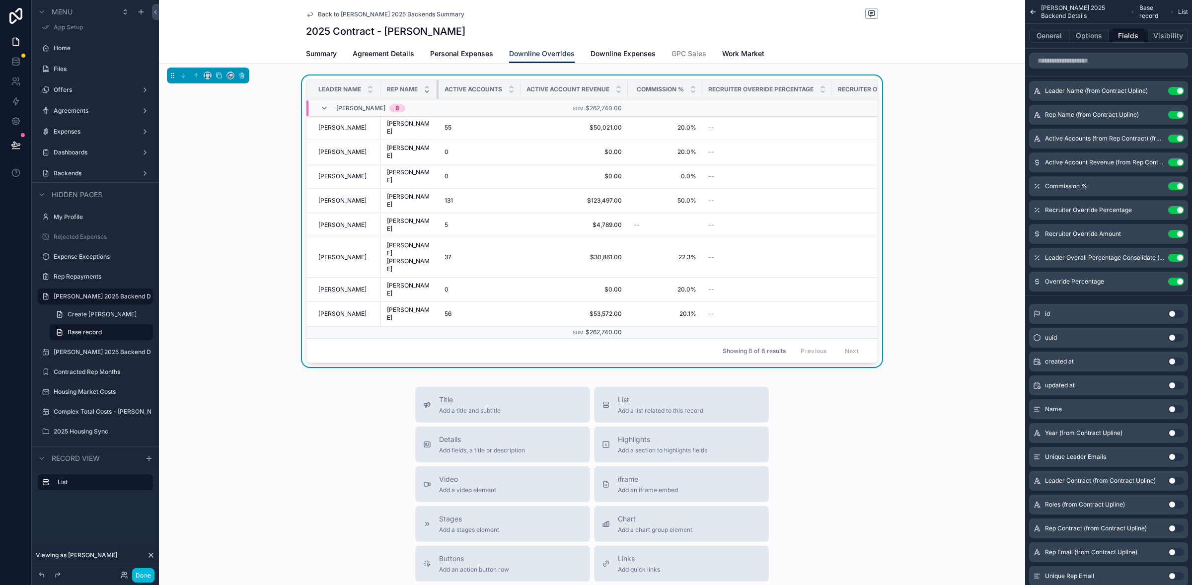
drag, startPoint x: 450, startPoint y: 92, endPoint x: 422, endPoint y: 92, distance: 27.8
click at [425, 92] on th "Rep Name" at bounding box center [410, 89] width 58 height 19
drag, startPoint x: 376, startPoint y: 86, endPoint x: 360, endPoint y: 86, distance: 15.9
click at [360, 86] on th "Leader Name" at bounding box center [342, 89] width 73 height 19
drag, startPoint x: 514, startPoint y: 89, endPoint x: 474, endPoint y: 87, distance: 40.3
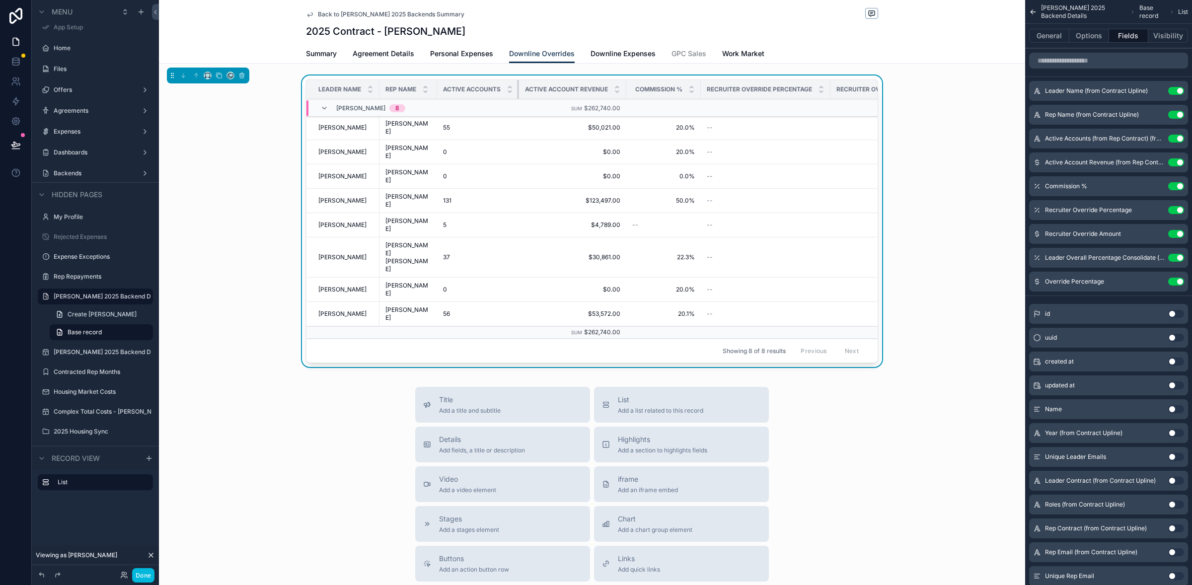
click at [473, 87] on th "Active Accounts" at bounding box center [478, 89] width 82 height 19
drag, startPoint x: 621, startPoint y: 92, endPoint x: 580, endPoint y: 90, distance: 41.3
click at [580, 90] on th "Active Account Revenue" at bounding box center [572, 89] width 107 height 19
drag, startPoint x: 696, startPoint y: 92, endPoint x: 658, endPoint y: 91, distance: 38.3
click at [658, 91] on th "Commission %" at bounding box center [662, 89] width 72 height 19
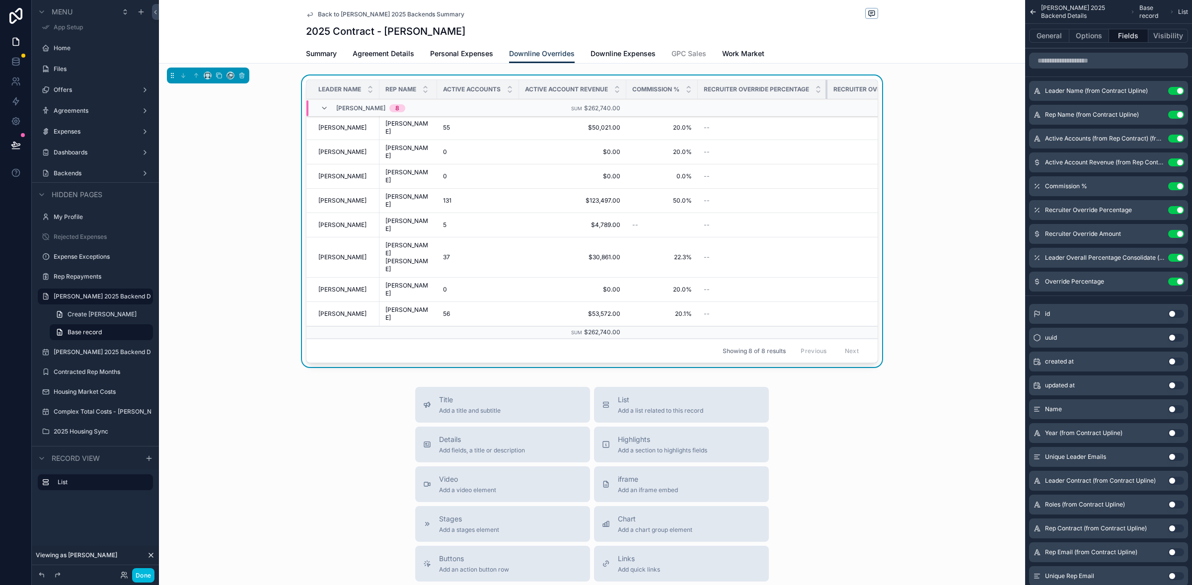
drag, startPoint x: 825, startPoint y: 91, endPoint x: 773, endPoint y: 90, distance: 52.2
click at [773, 90] on th "Recruiter Override Percentage" at bounding box center [763, 89] width 130 height 19
click at [1156, 211] on icon "scrollable content" at bounding box center [1156, 210] width 8 height 8
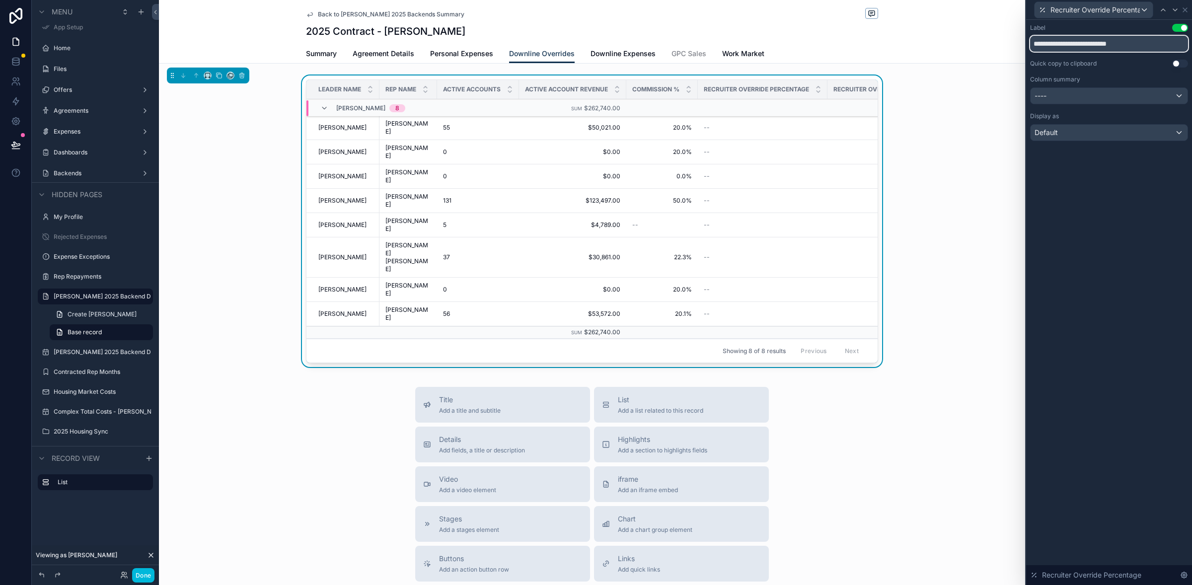
click at [1120, 41] on input "**********" at bounding box center [1109, 44] width 158 height 16
drag, startPoint x: 790, startPoint y: 89, endPoint x: 732, endPoint y: 85, distance: 58.8
click at [732, 85] on th "Recruiter Override %" at bounding box center [746, 89] width 96 height 19
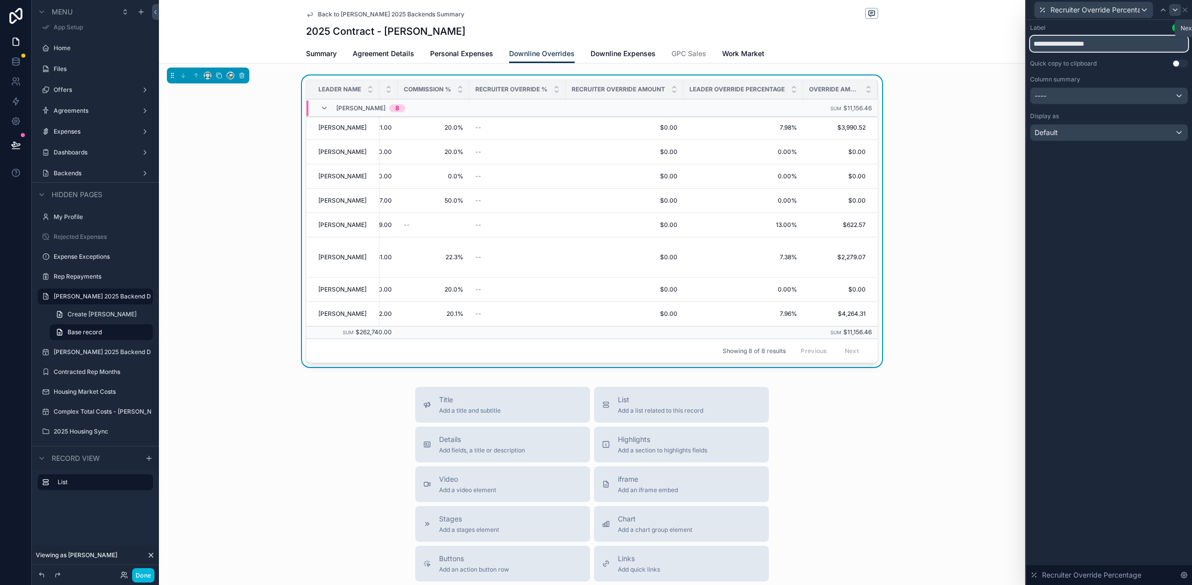
type input "**********"
click at [1174, 10] on icon at bounding box center [1175, 10] width 4 height 2
click at [1113, 42] on input "**********" at bounding box center [1109, 44] width 158 height 16
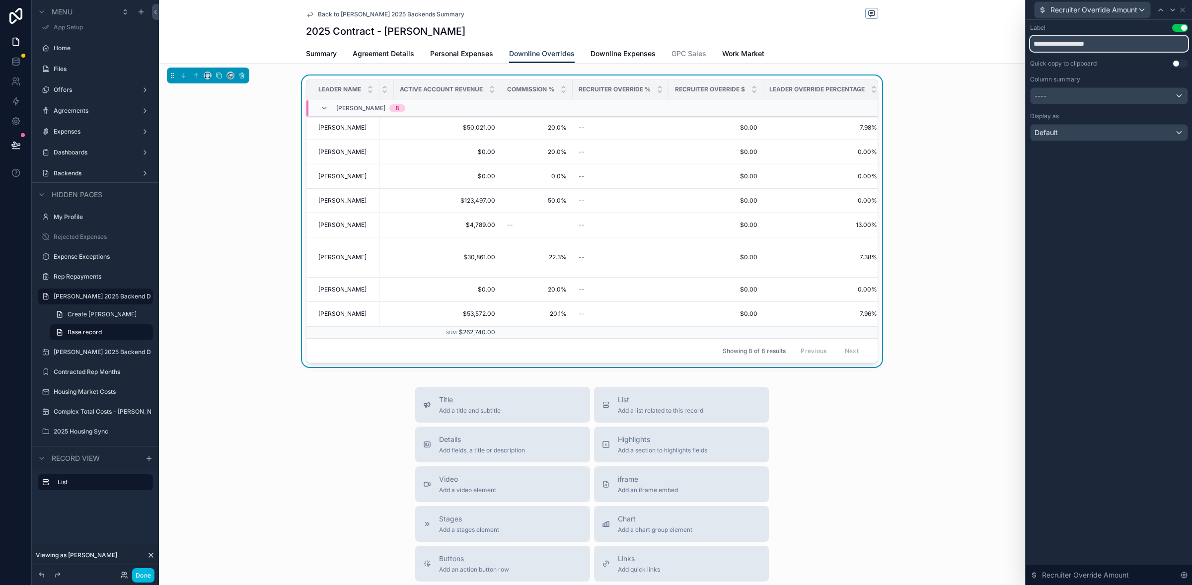
scroll to position [0, 208]
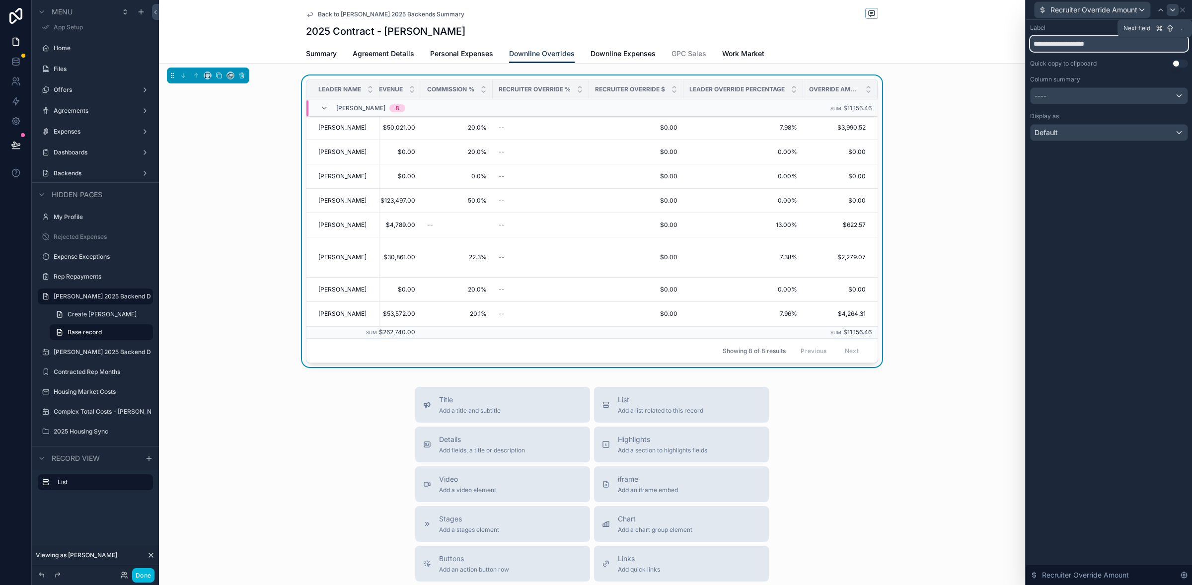
type input "**********"
click at [1172, 10] on icon at bounding box center [1173, 10] width 8 height 8
click at [1111, 40] on input "**********" at bounding box center [1109, 44] width 158 height 16
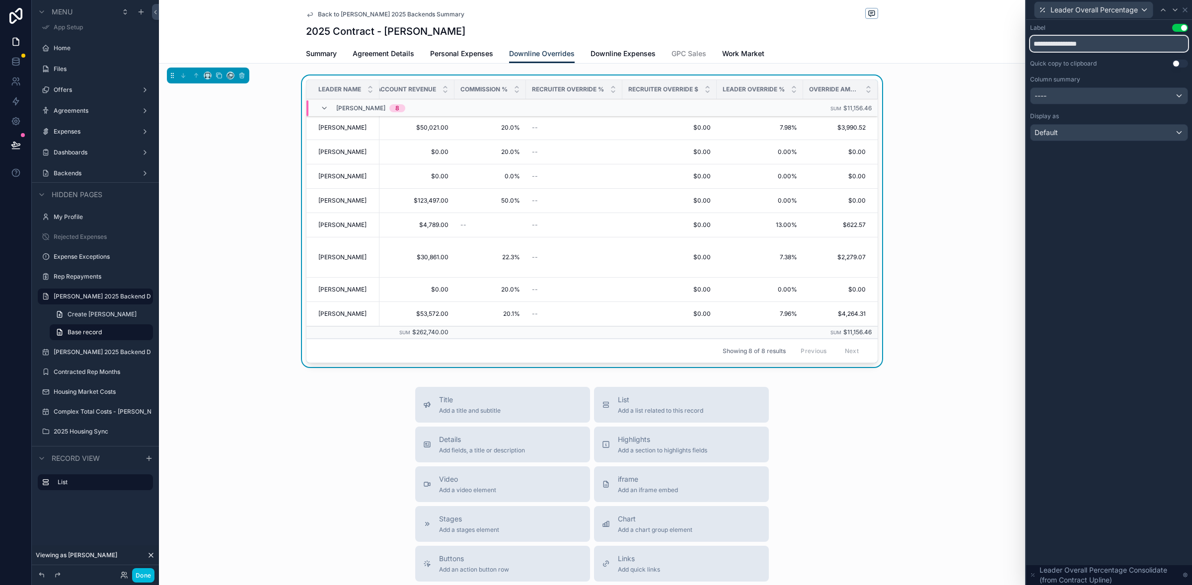
scroll to position [0, 174]
drag, startPoint x: 797, startPoint y: 90, endPoint x: 770, endPoint y: 87, distance: 26.4
click at [770, 87] on th "Leader Override %" at bounding box center [760, 89] width 86 height 19
type input "**********"
click at [827, 92] on span "Override Amount" at bounding box center [834, 89] width 50 height 8
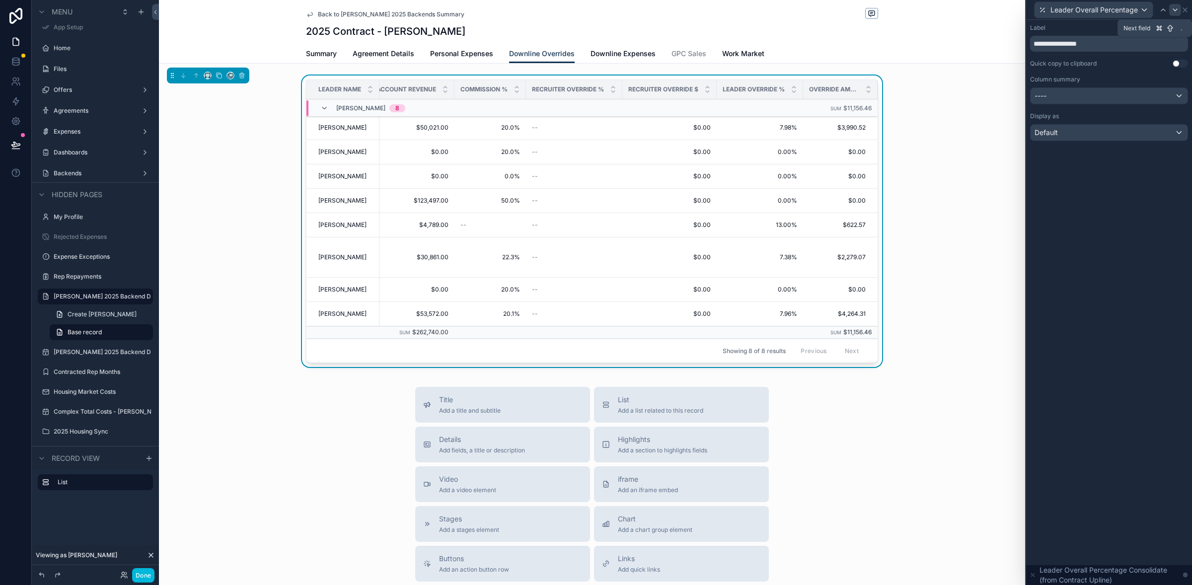
click at [1178, 10] on icon at bounding box center [1175, 10] width 8 height 8
click at [1085, 45] on input "**********" at bounding box center [1109, 44] width 158 height 16
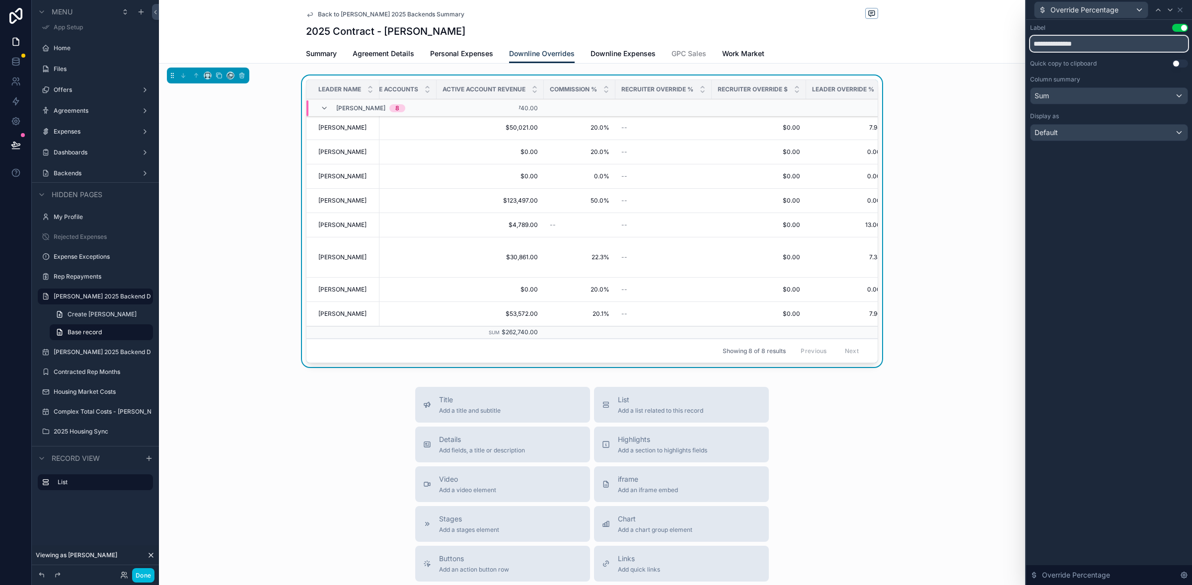
scroll to position [0, 0]
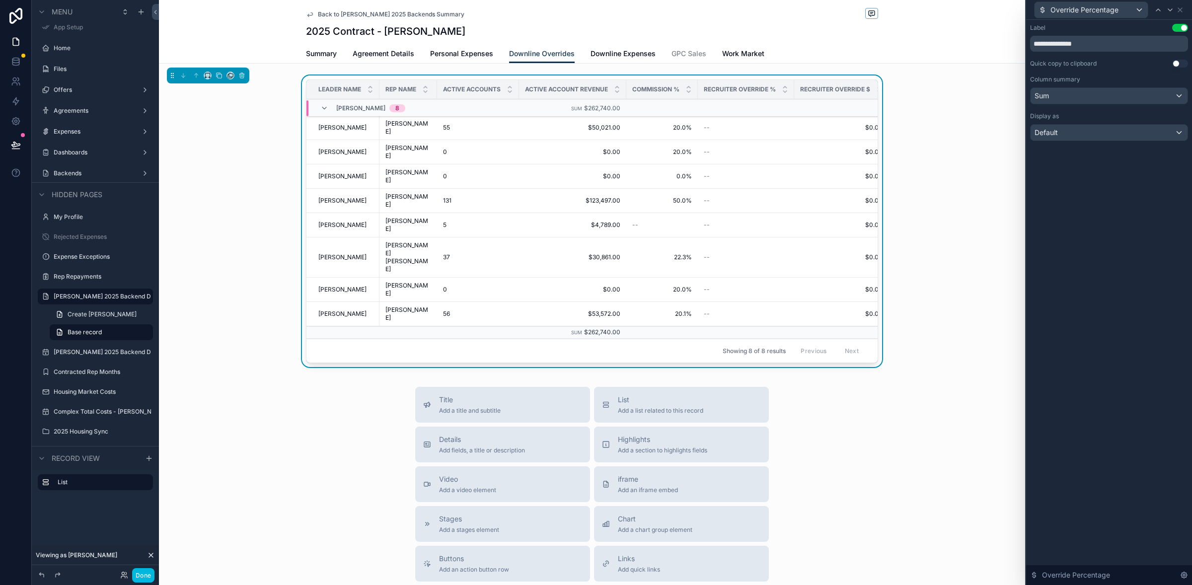
click at [953, 327] on div "Back to Tanner Boren 2025 Backends Summary 2025 Contract - Ezekiel Smouse Downl…" at bounding box center [592, 410] width 866 height 820
click at [144, 579] on button "Done" at bounding box center [143, 575] width 22 height 14
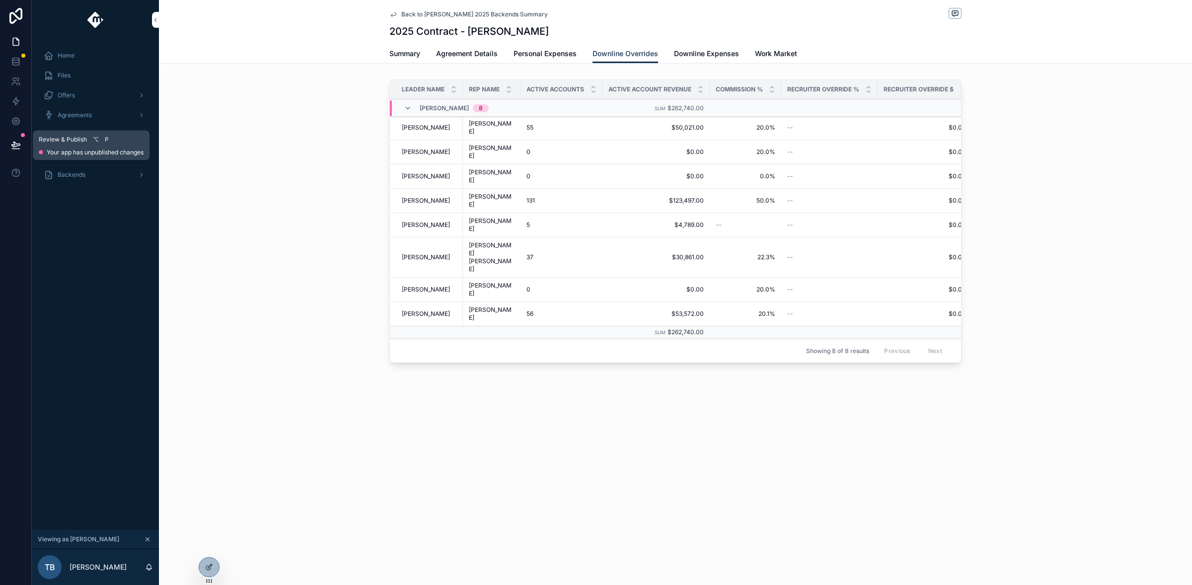
click at [17, 149] on icon at bounding box center [16, 145] width 10 height 10
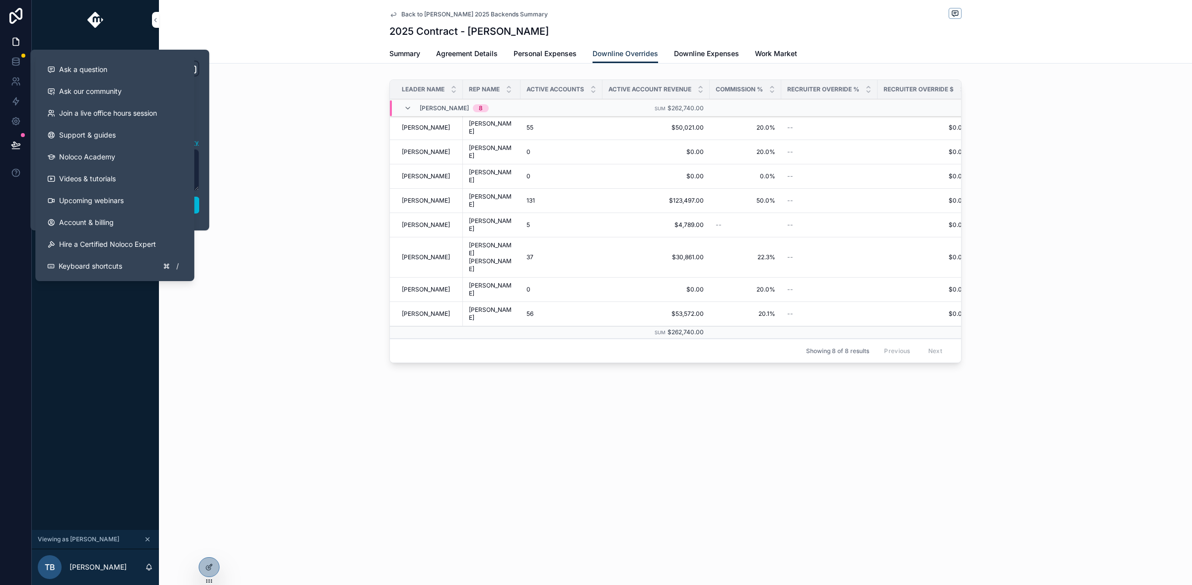
click at [164, 415] on div "Back to Tanner Boren 2025 Backends Summary 2025 Contract - Ezekiel Smouse Downl…" at bounding box center [675, 292] width 1033 height 585
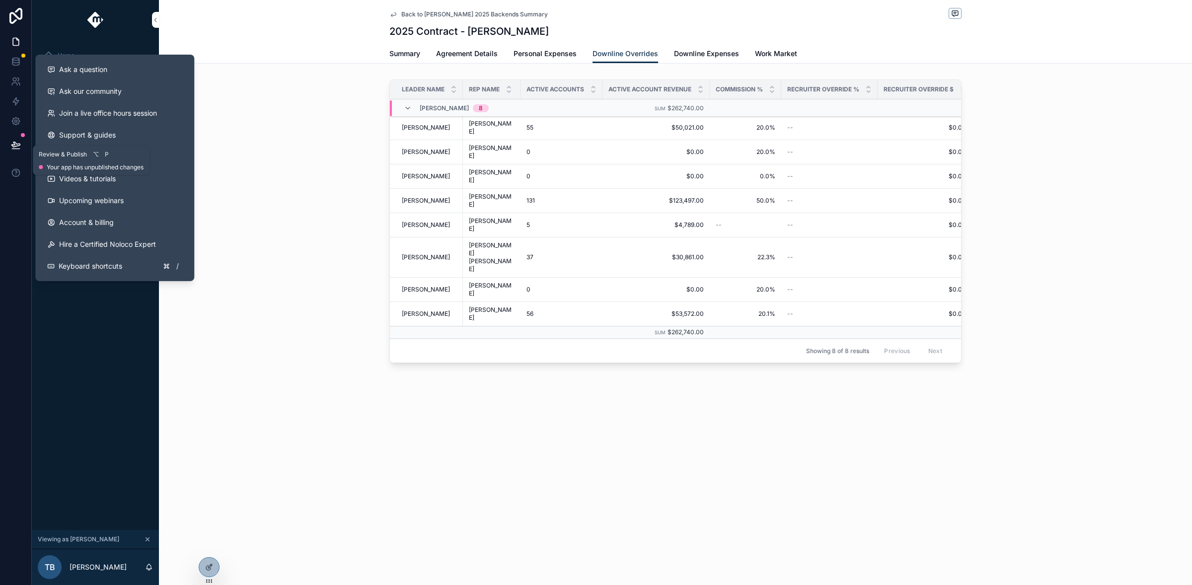
click at [17, 149] on icon at bounding box center [15, 149] width 7 height 0
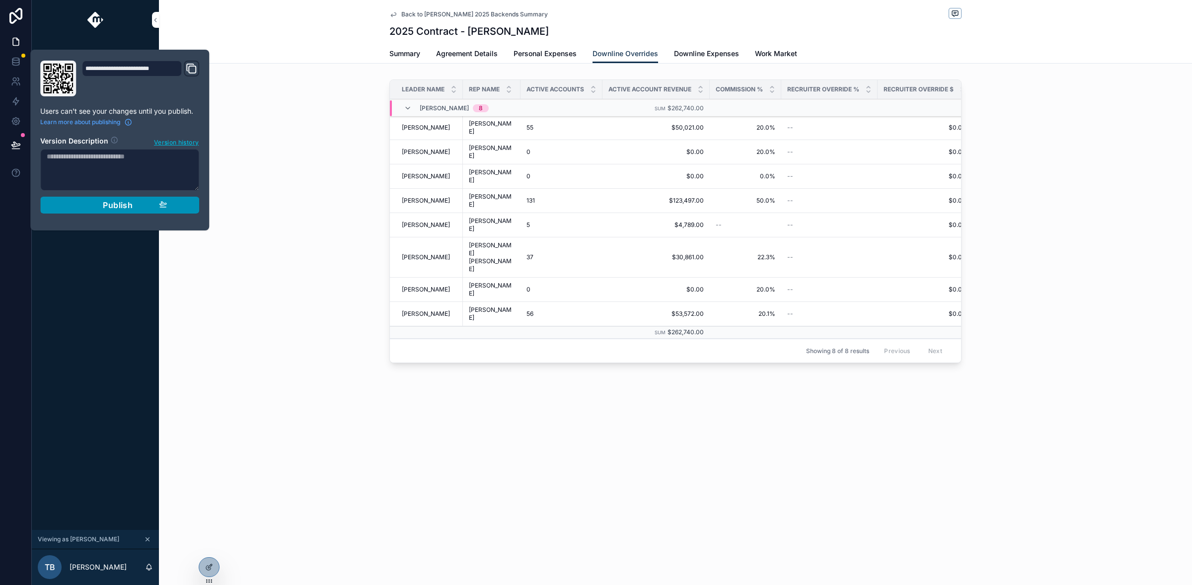
click at [93, 207] on div "Publish" at bounding box center [120, 205] width 94 height 10
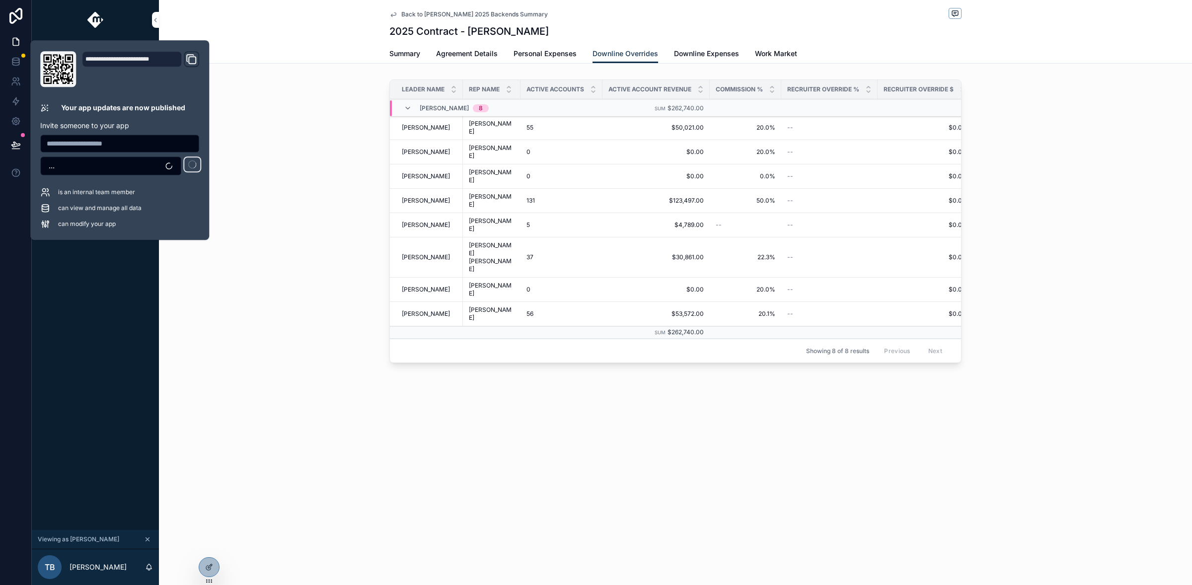
click at [147, 539] on icon "scrollable content" at bounding box center [147, 539] width 7 height 7
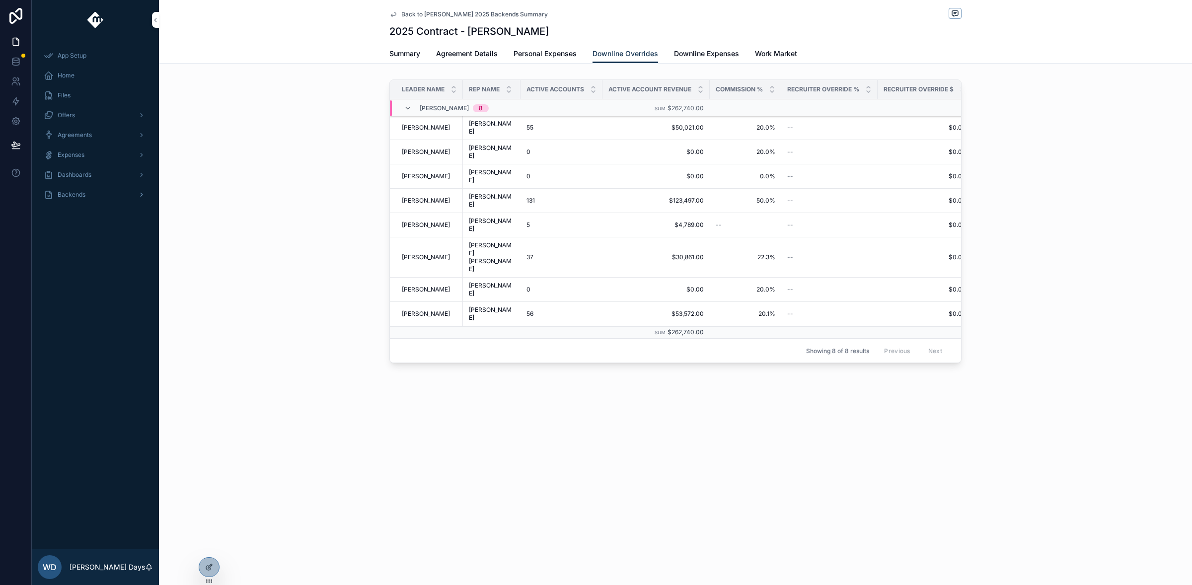
click at [70, 198] on span "Backends" at bounding box center [72, 195] width 28 height 8
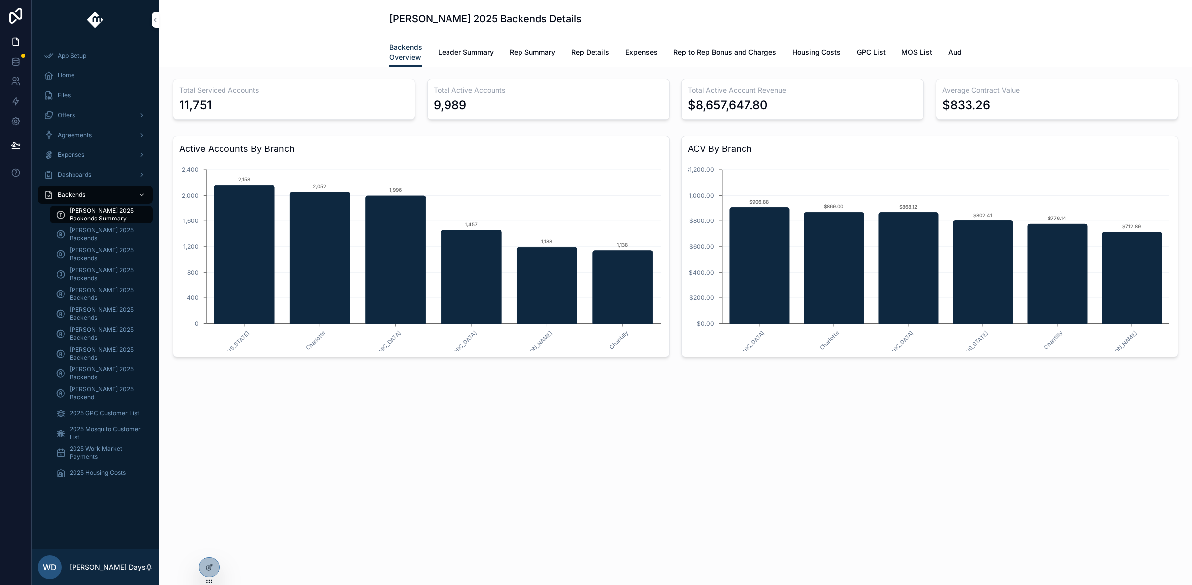
click at [90, 293] on span "[PERSON_NAME] 2025 Backends" at bounding box center [107, 294] width 74 height 16
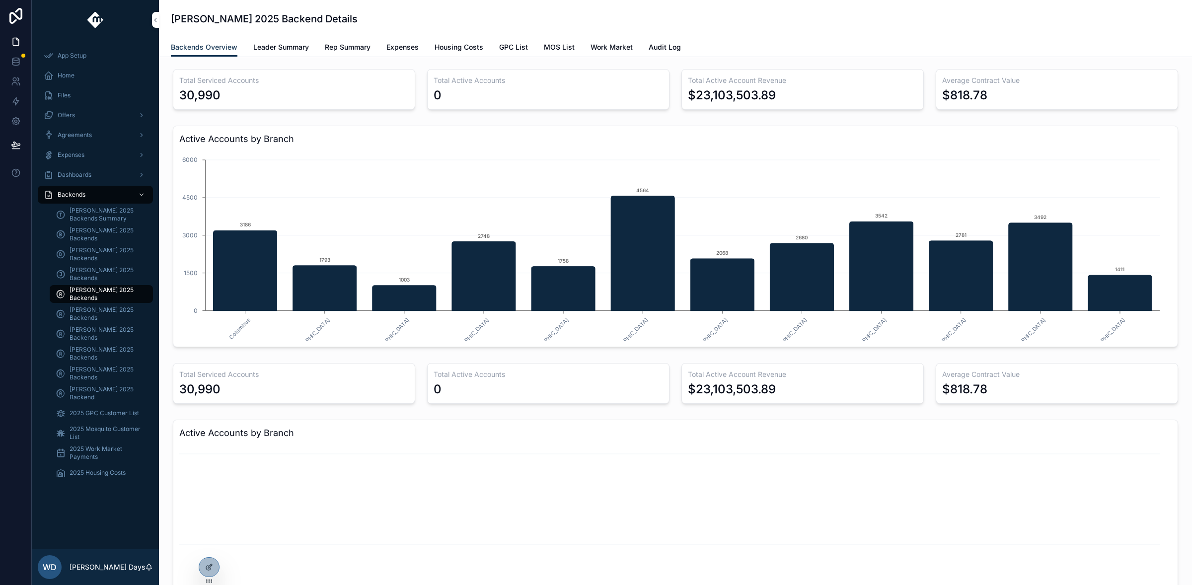
click at [291, 46] on span "Leader Summary" at bounding box center [281, 47] width 56 height 10
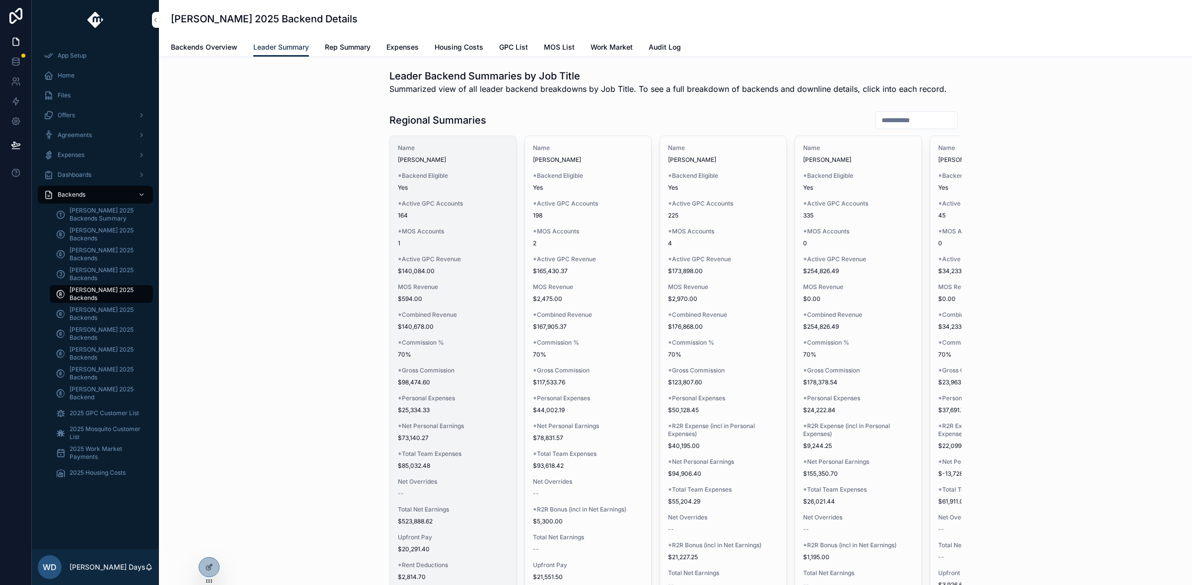
click at [459, 293] on div "MOS Revenue $594.00" at bounding box center [453, 293] width 110 height 20
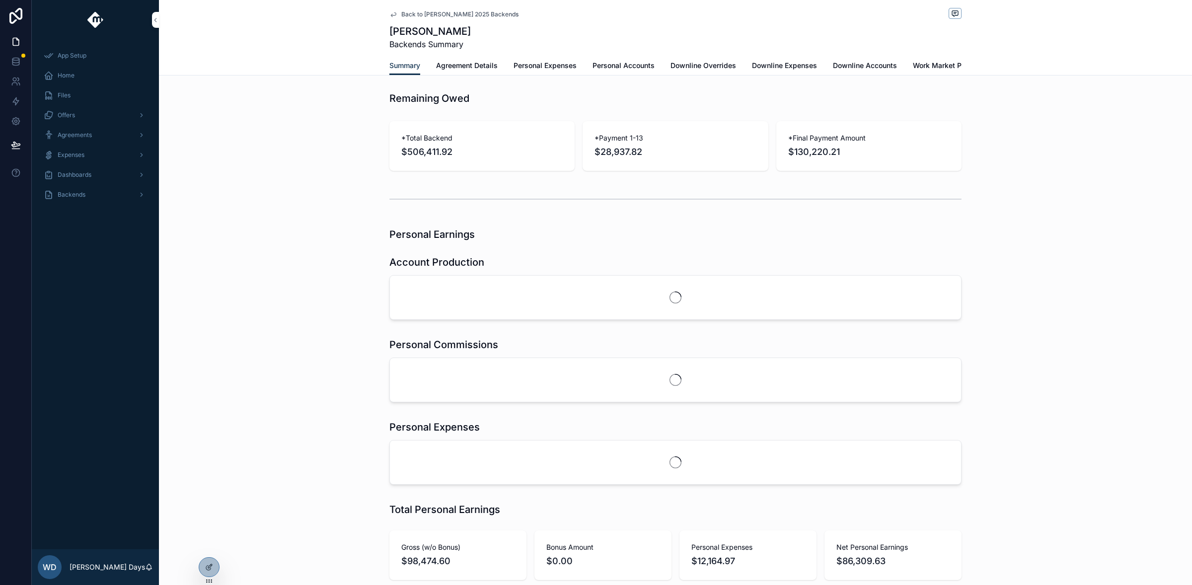
click at [403, 14] on span "Back to [PERSON_NAME] 2025 Backends" at bounding box center [459, 14] width 117 height 8
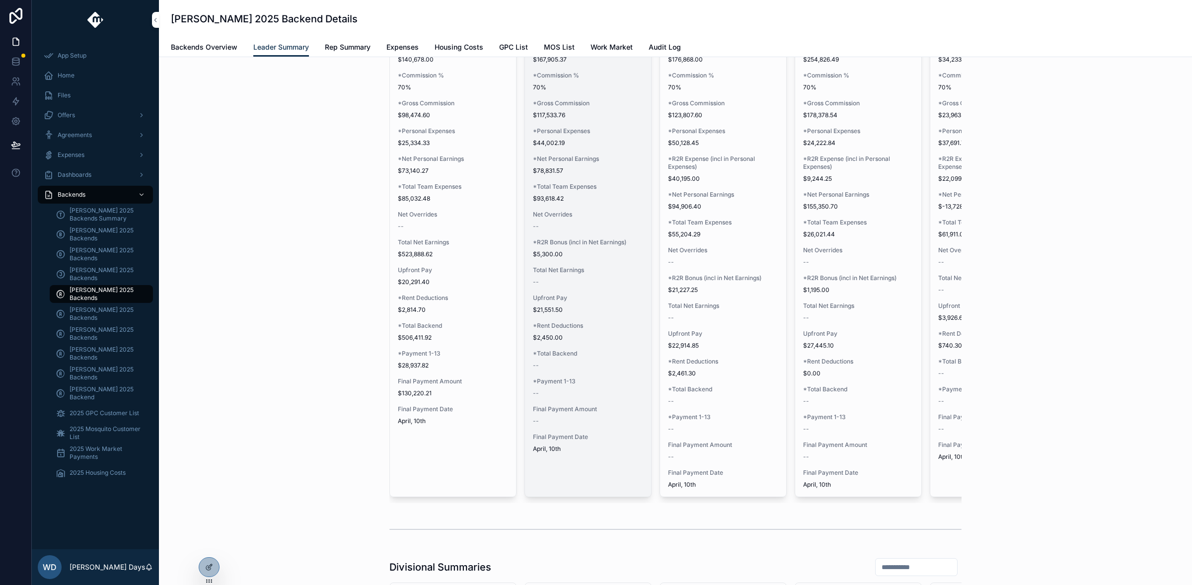
scroll to position [318, 0]
